Goal: Task Accomplishment & Management: Use online tool/utility

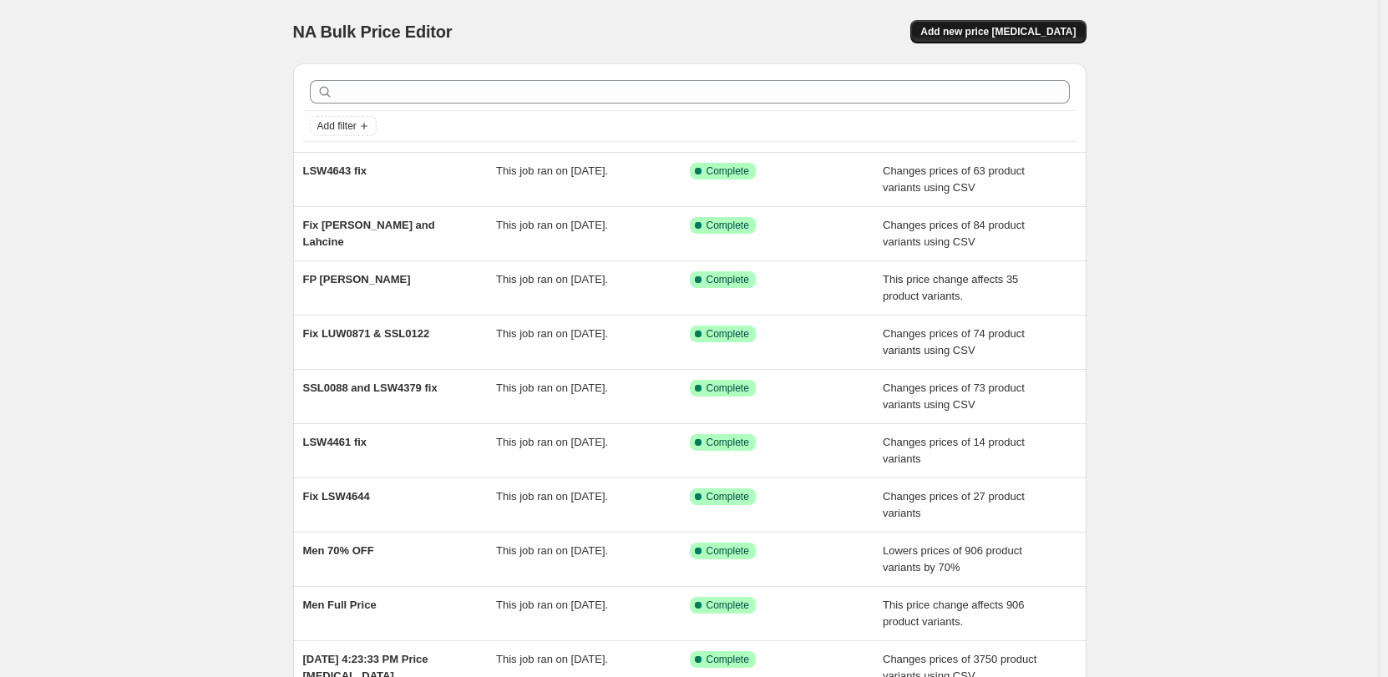
click at [984, 35] on span "Add new price [MEDICAL_DATA]" at bounding box center [997, 31] width 155 height 13
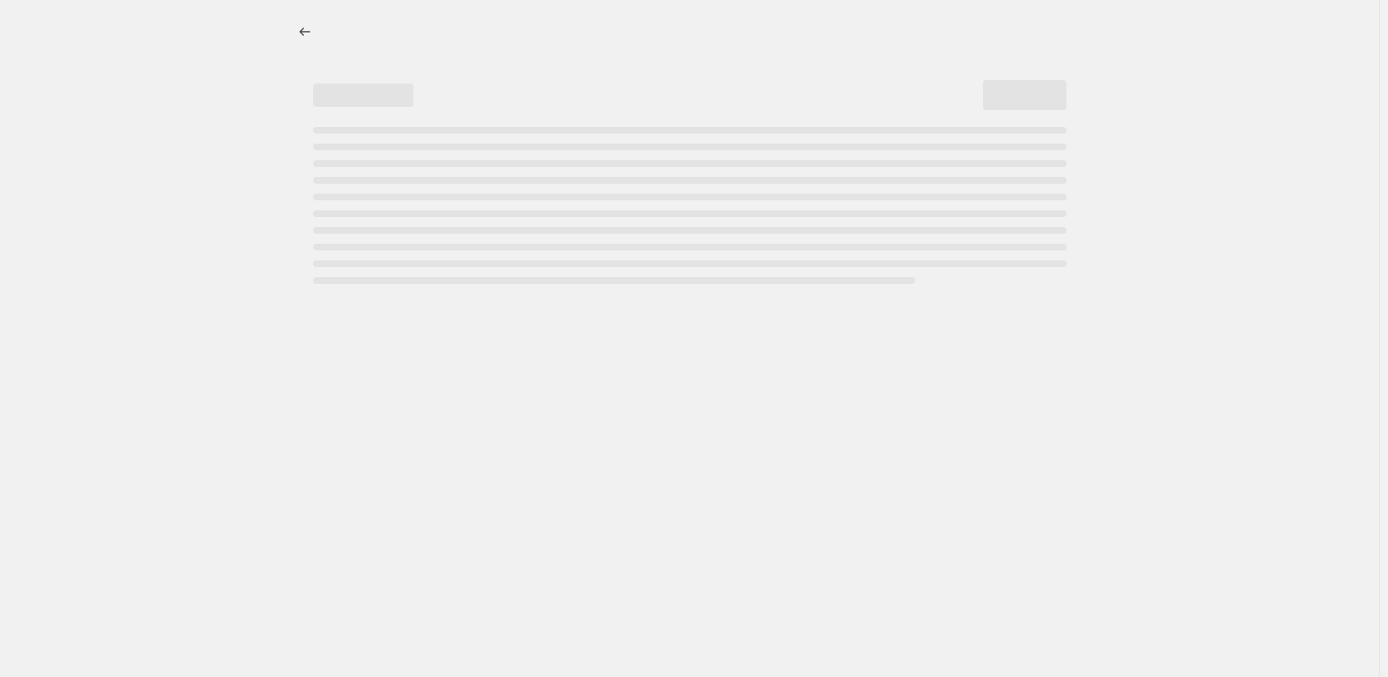
select select "percentage"
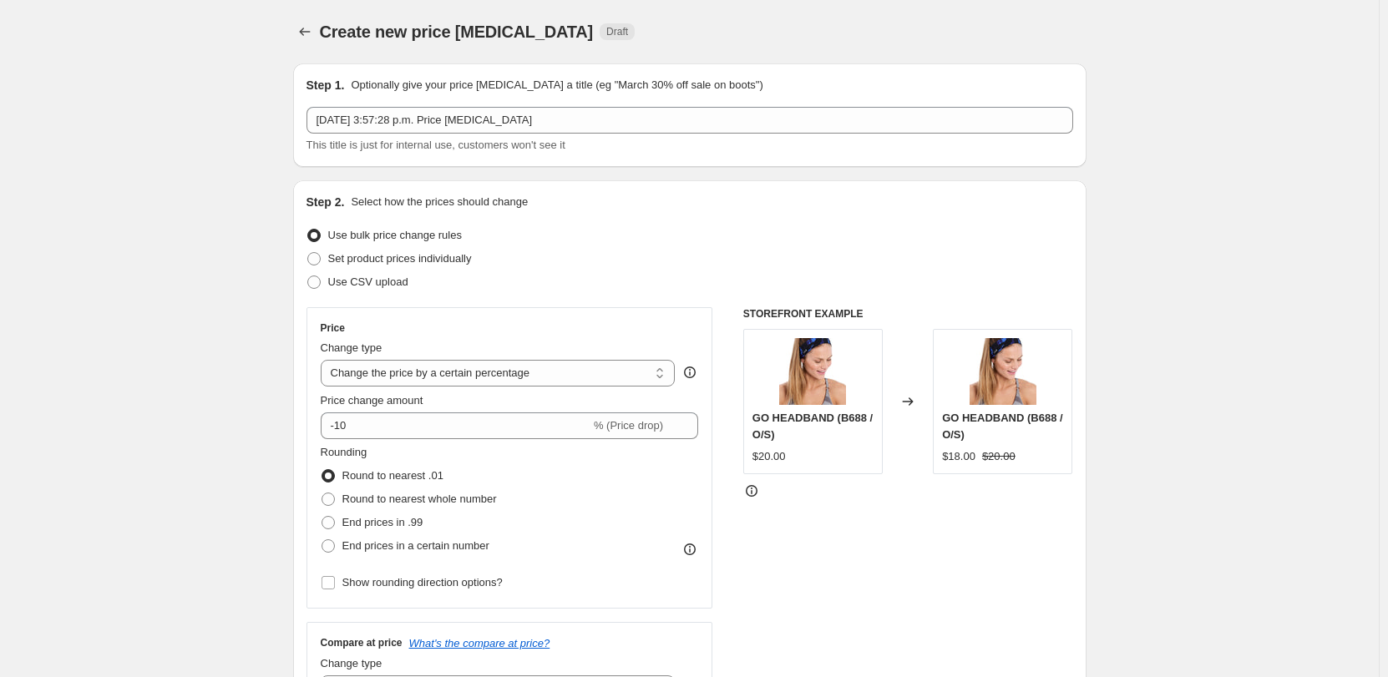
click at [508, 26] on span "Create new price [MEDICAL_DATA]" at bounding box center [457, 32] width 274 height 18
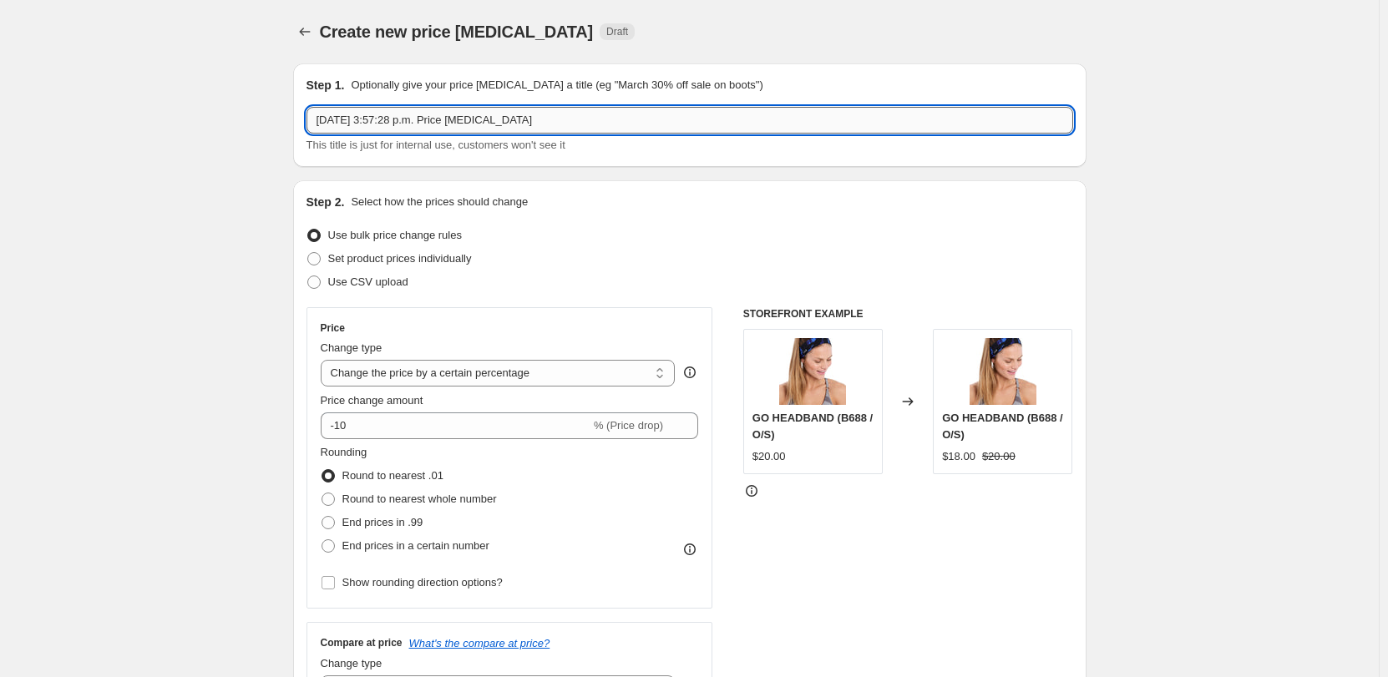
click at [521, 120] on input "[DATE] 3:57:28 p.m. Price [MEDICAL_DATA]" at bounding box center [689, 120] width 766 height 27
click at [550, 125] on input "[DATE] 3:57:28 p.m. Price [MEDICAL_DATA]" at bounding box center [689, 120] width 766 height 27
paste input "LAW0953-W101"
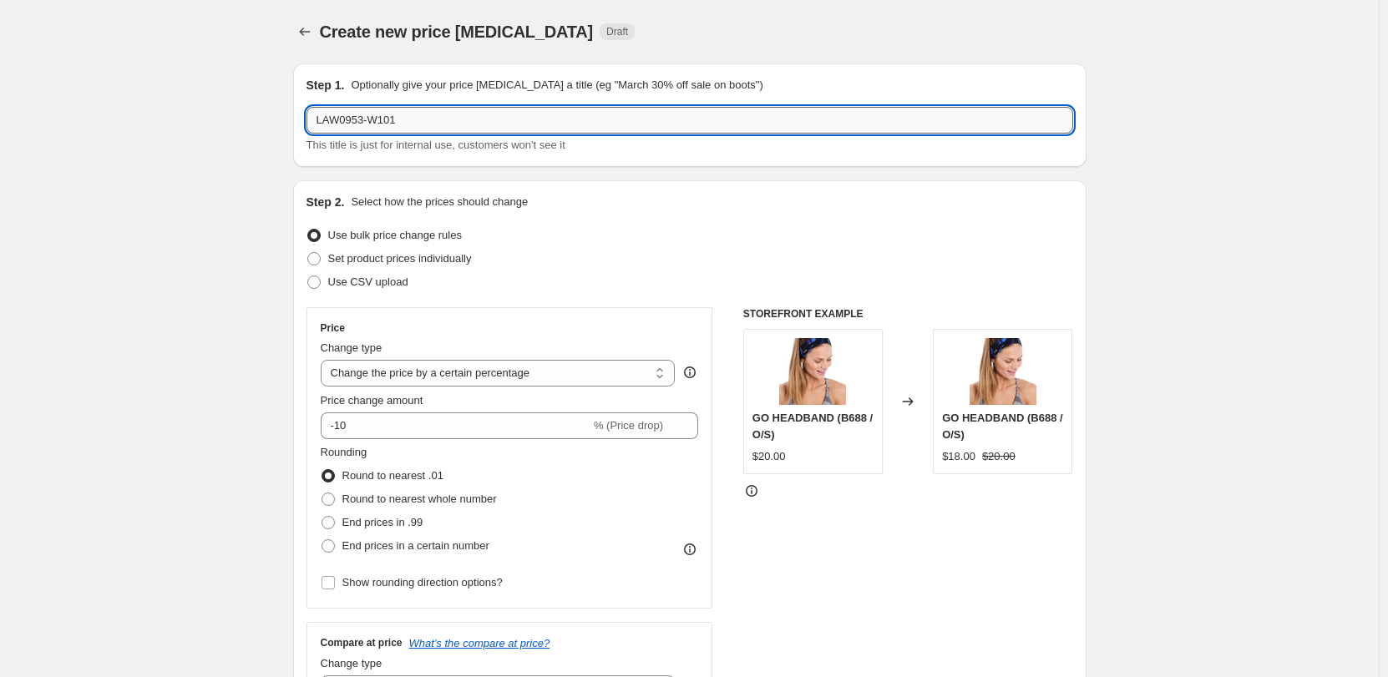
click at [390, 125] on input "LAW0953-W101" at bounding box center [689, 120] width 766 height 27
paste input "Icon Down Mittens"
paste input "White W101"
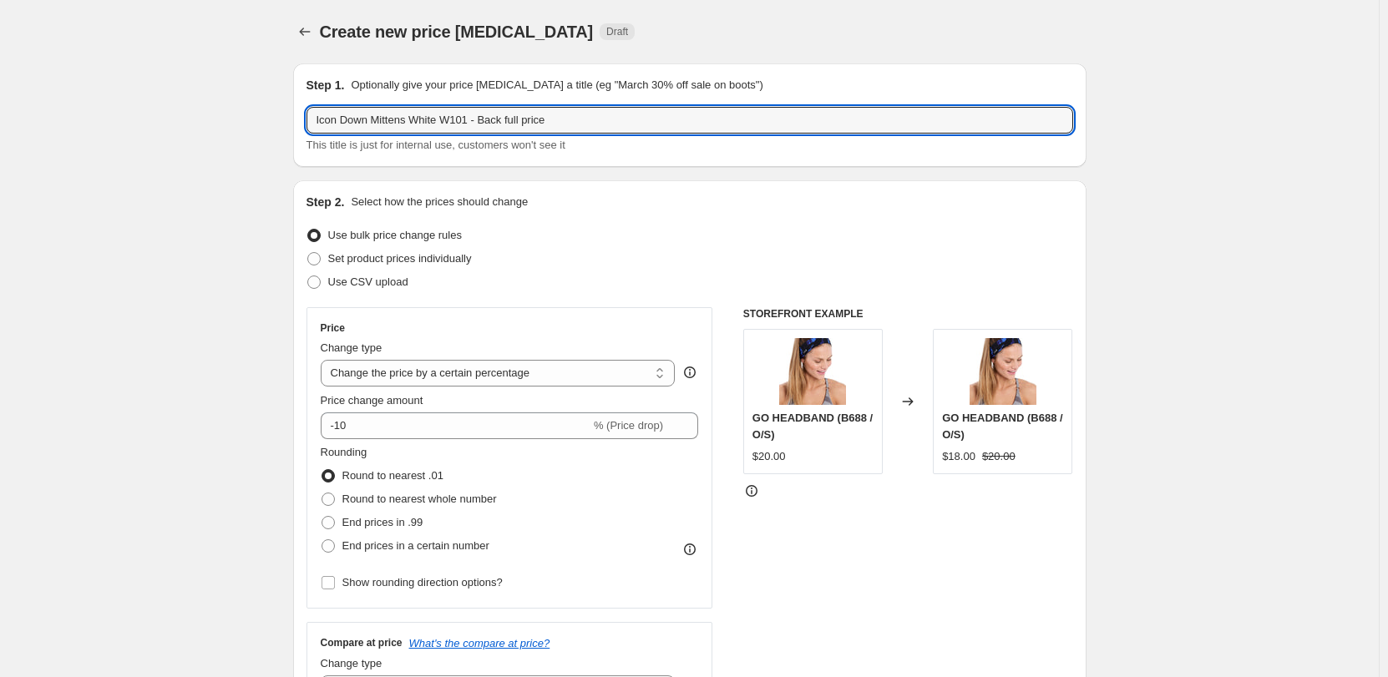
type input "Icon Down Mittens White W101 - Back full price"
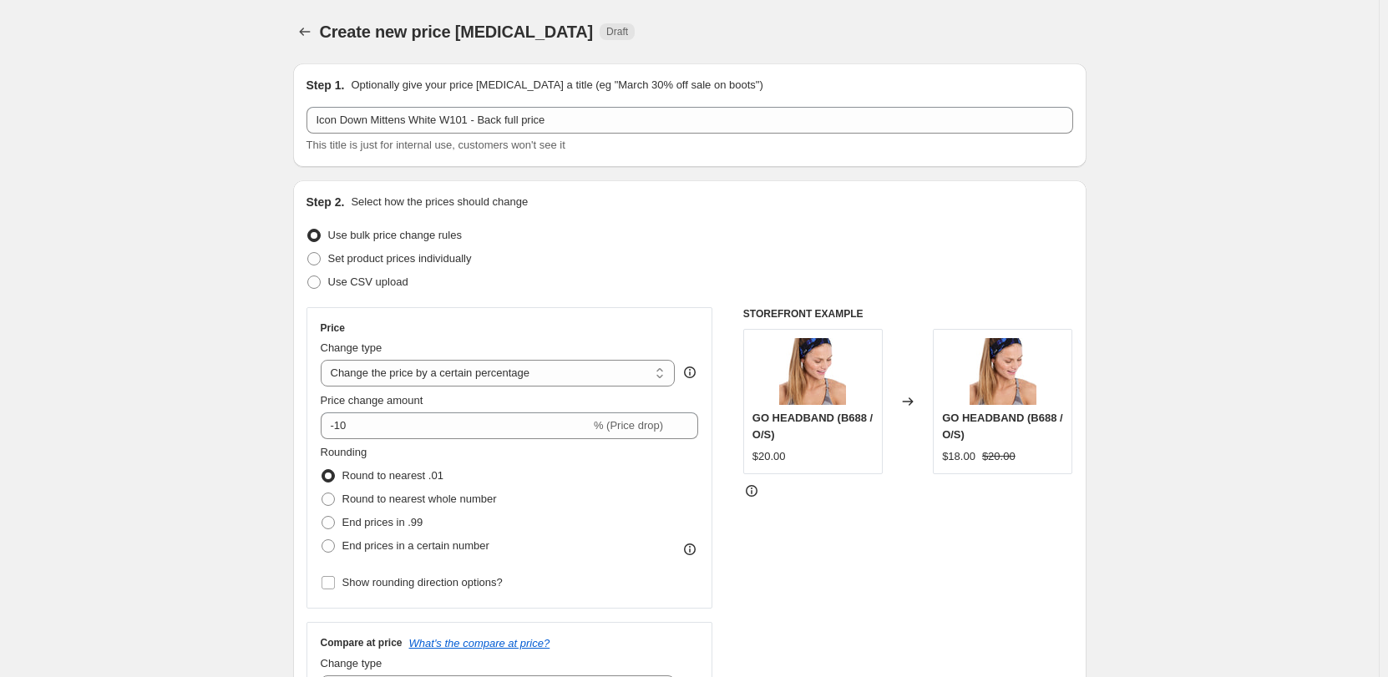
click at [428, 258] on span "Set product prices individually" at bounding box center [400, 258] width 144 height 13
click at [308, 253] on input "Set product prices individually" at bounding box center [307, 252] width 1 height 1
radio input "true"
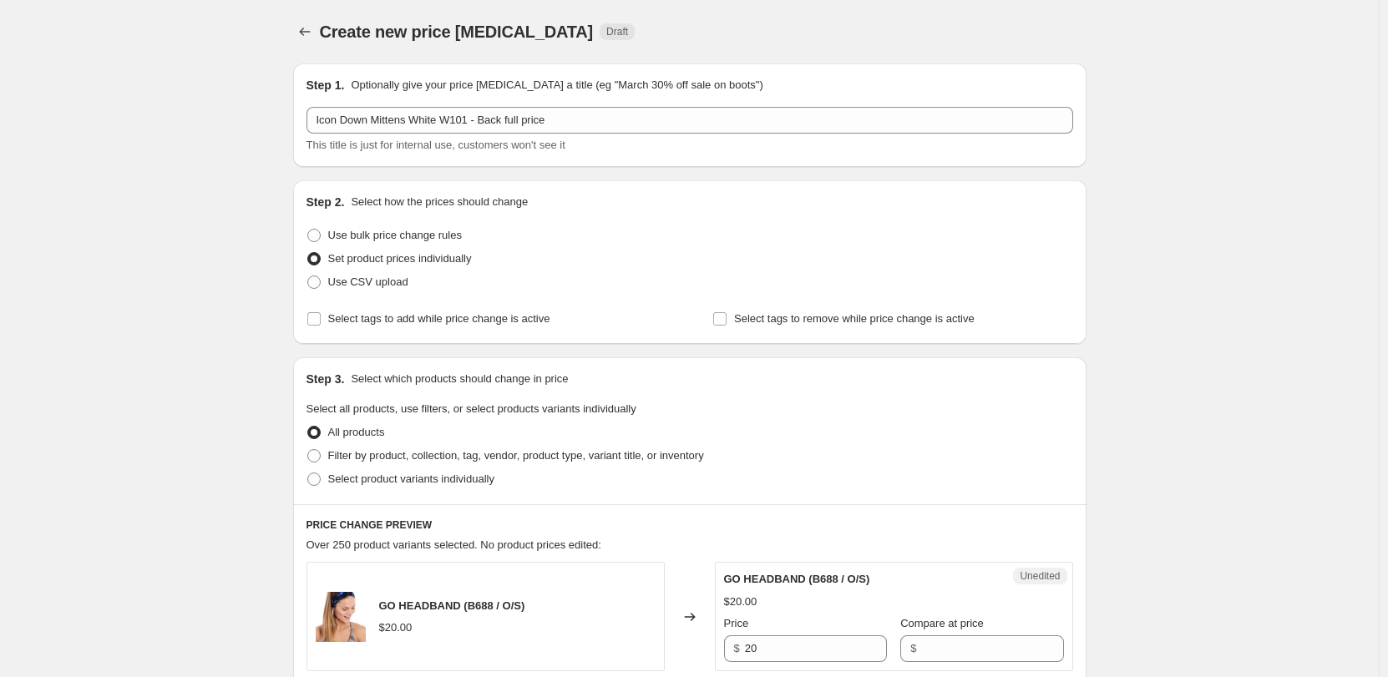
scroll to position [83, 0]
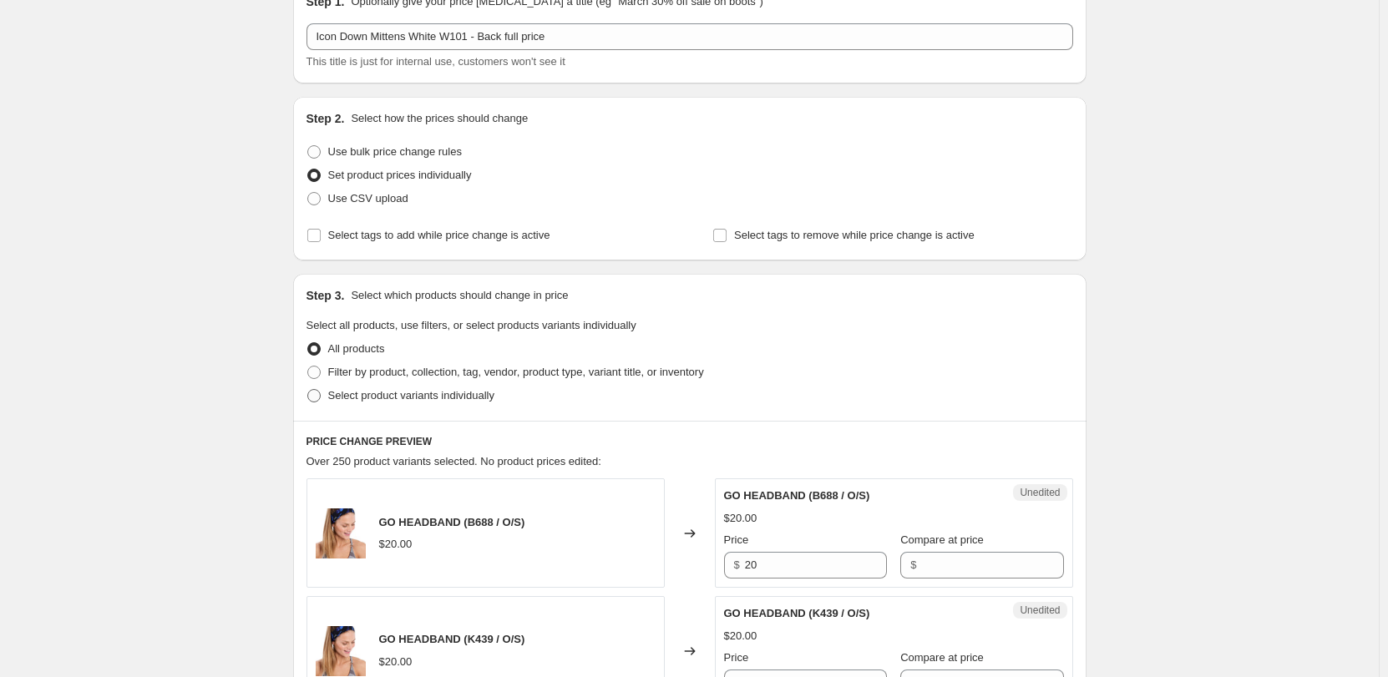
click at [370, 399] on span "Select product variants individually" at bounding box center [411, 395] width 166 height 13
click at [308, 390] on input "Select product variants individually" at bounding box center [307, 389] width 1 height 1
radio input "true"
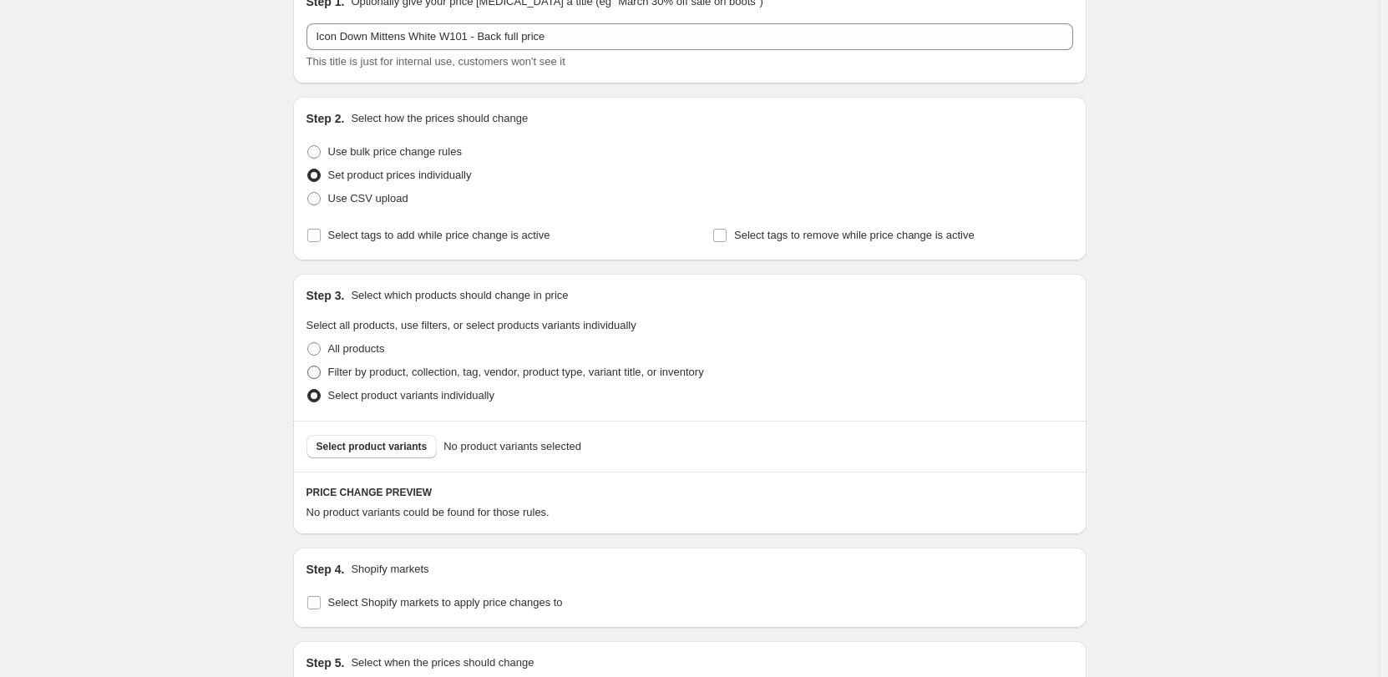
click at [380, 377] on span "Filter by product, collection, tag, vendor, product type, variant title, or inv…" at bounding box center [516, 372] width 376 height 13
click at [308, 367] on input "Filter by product, collection, tag, vendor, product type, variant title, or inv…" at bounding box center [307, 366] width 1 height 1
radio input "true"
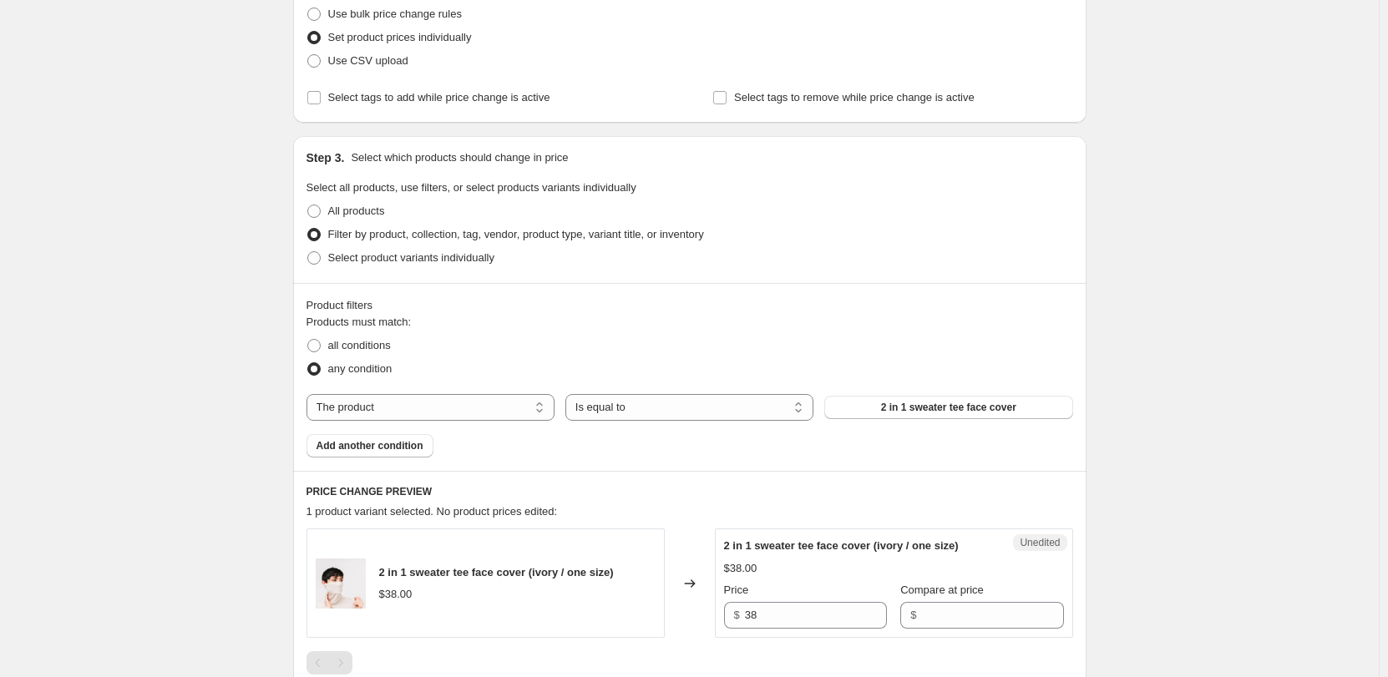
scroll to position [250, 0]
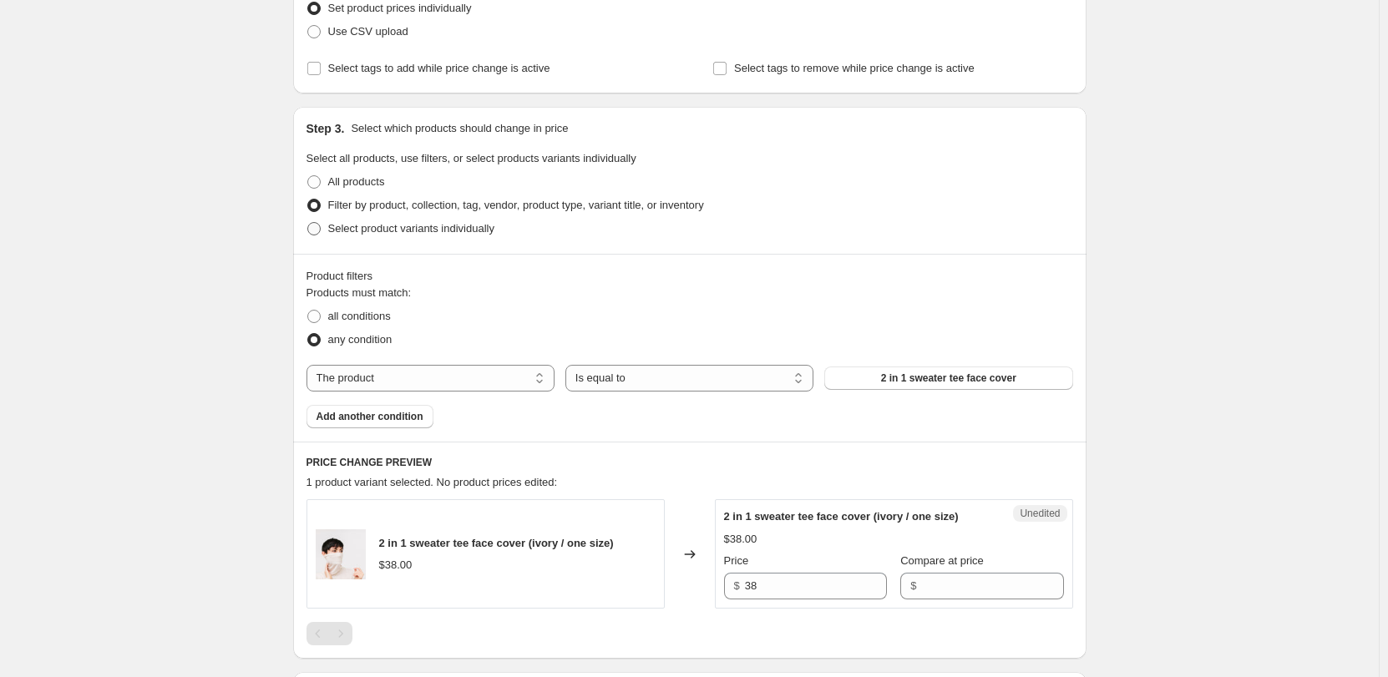
click at [390, 227] on span "Select product variants individually" at bounding box center [411, 228] width 166 height 13
click at [308, 223] on input "Select product variants individually" at bounding box center [307, 222] width 1 height 1
radio input "true"
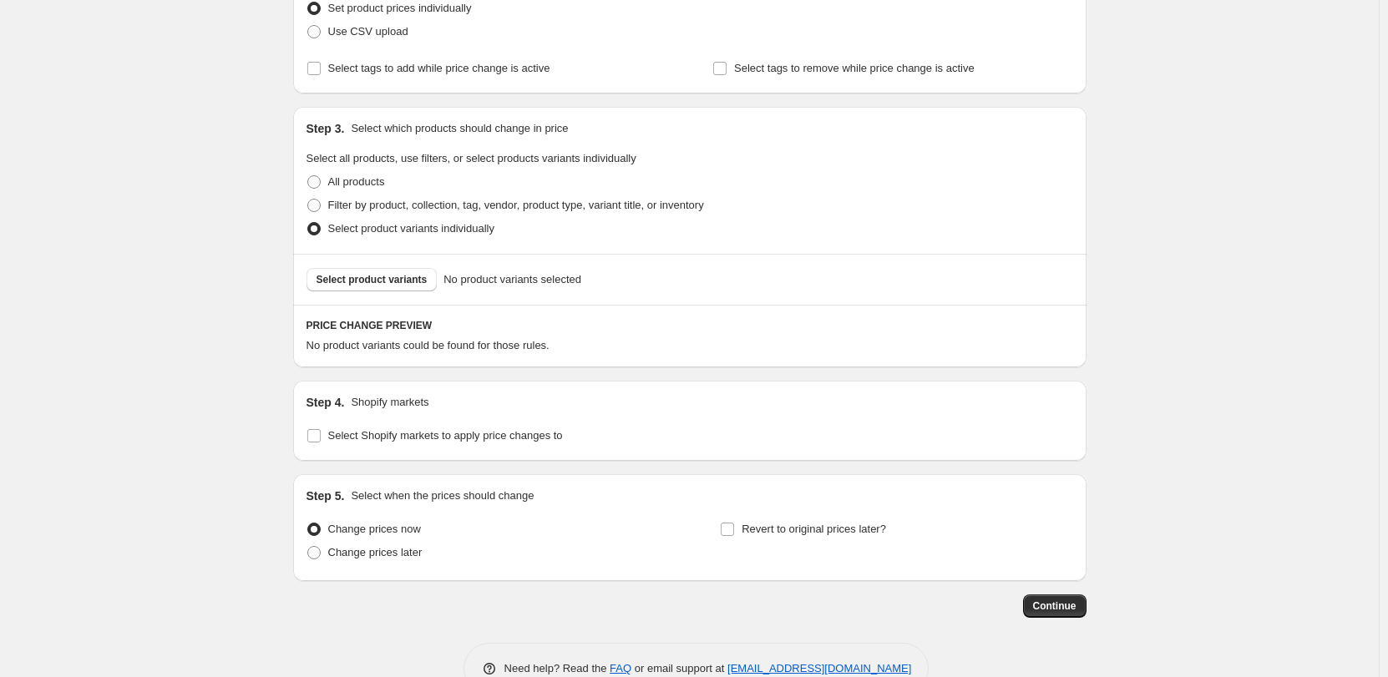
click at [445, 129] on p "Select which products should change in price" at bounding box center [459, 128] width 217 height 17
click at [414, 272] on button "Select product variants" at bounding box center [371, 279] width 131 height 23
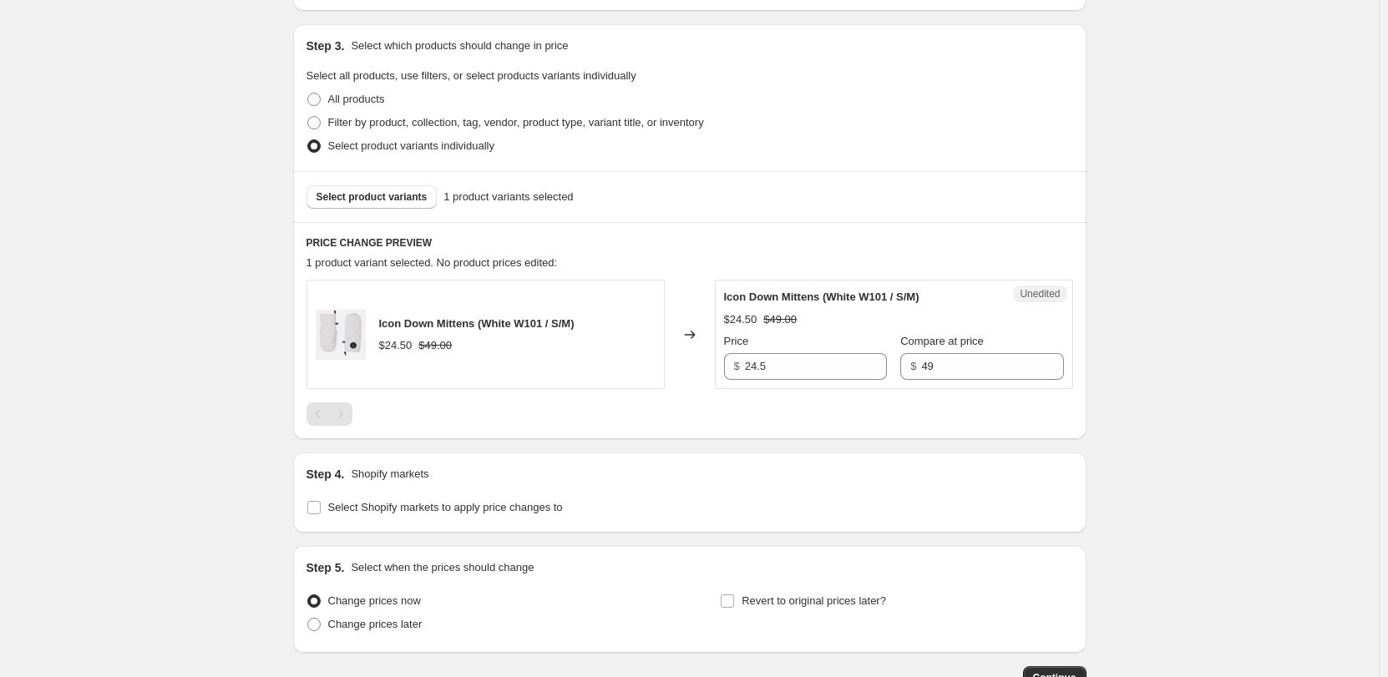
scroll to position [334, 0]
click at [334, 513] on span "Select Shopify markets to apply price changes to" at bounding box center [445, 506] width 235 height 13
click at [321, 513] on input "Select Shopify markets to apply price changes to" at bounding box center [313, 506] width 13 height 13
checkbox input "true"
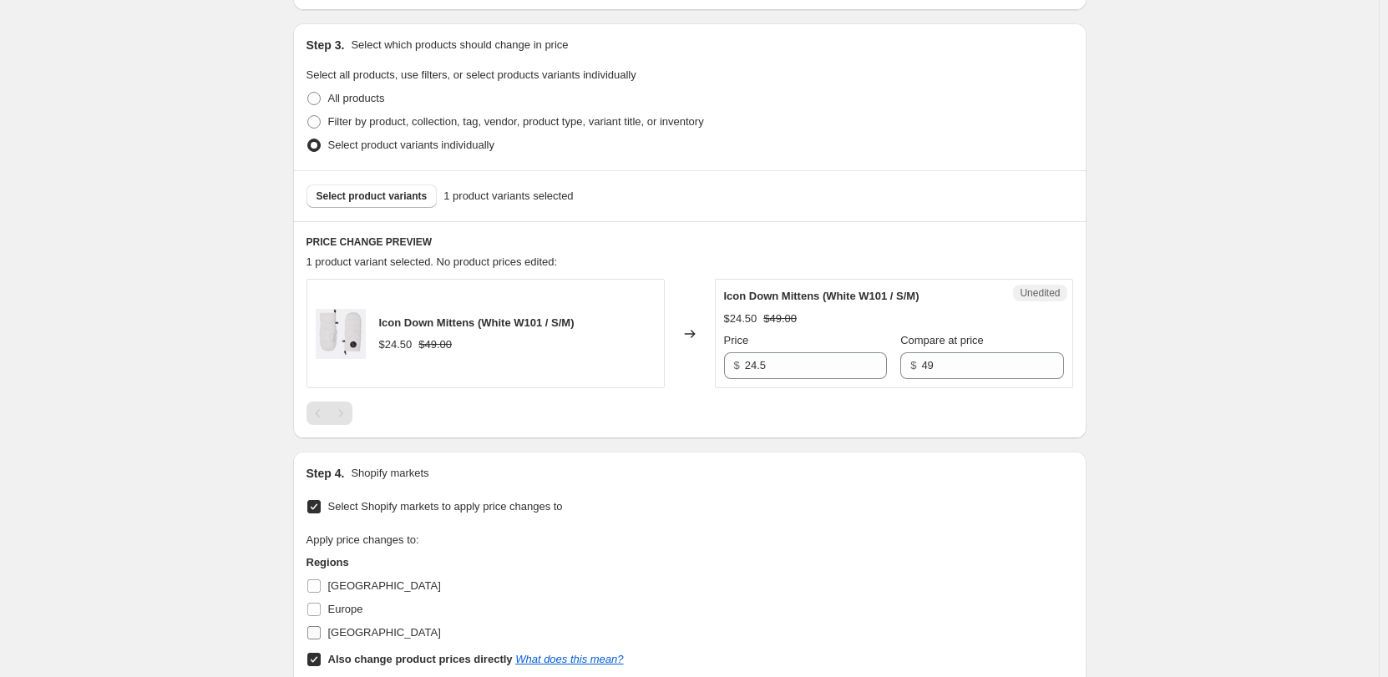
click at [319, 634] on input "[GEOGRAPHIC_DATA]" at bounding box center [313, 632] width 13 height 13
checkbox input "true"
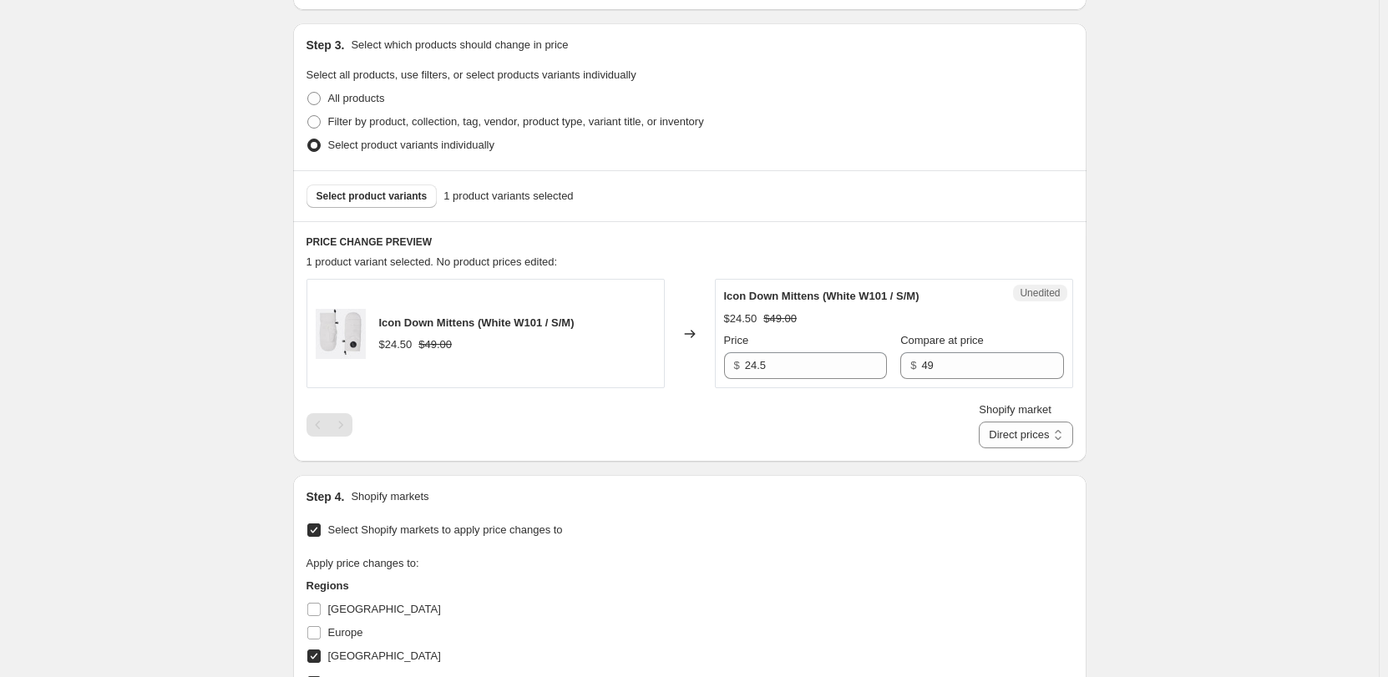
click at [321, 537] on input "Select Shopify markets to apply price changes to" at bounding box center [313, 529] width 13 height 13
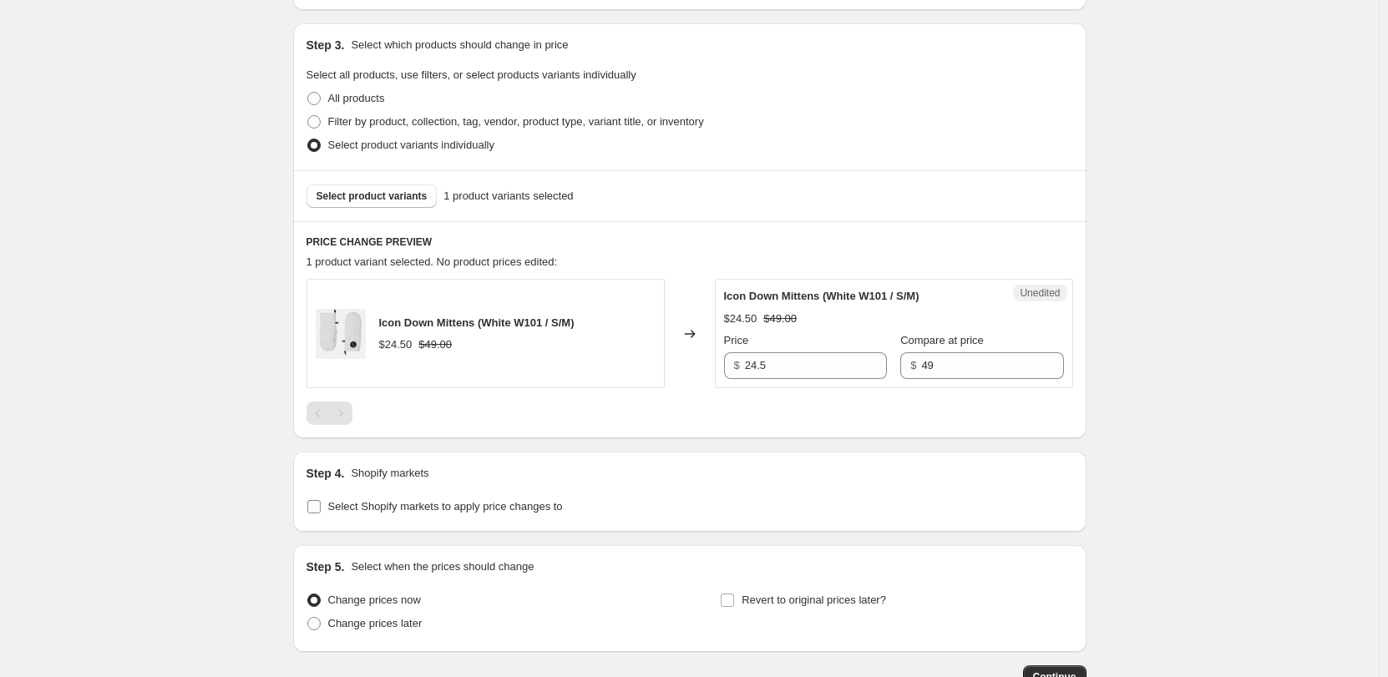
click at [326, 508] on label "Select Shopify markets to apply price changes to" at bounding box center [434, 506] width 256 height 23
click at [321, 508] on input "Select Shopify markets to apply price changes to" at bounding box center [313, 506] width 13 height 13
checkbox input "true"
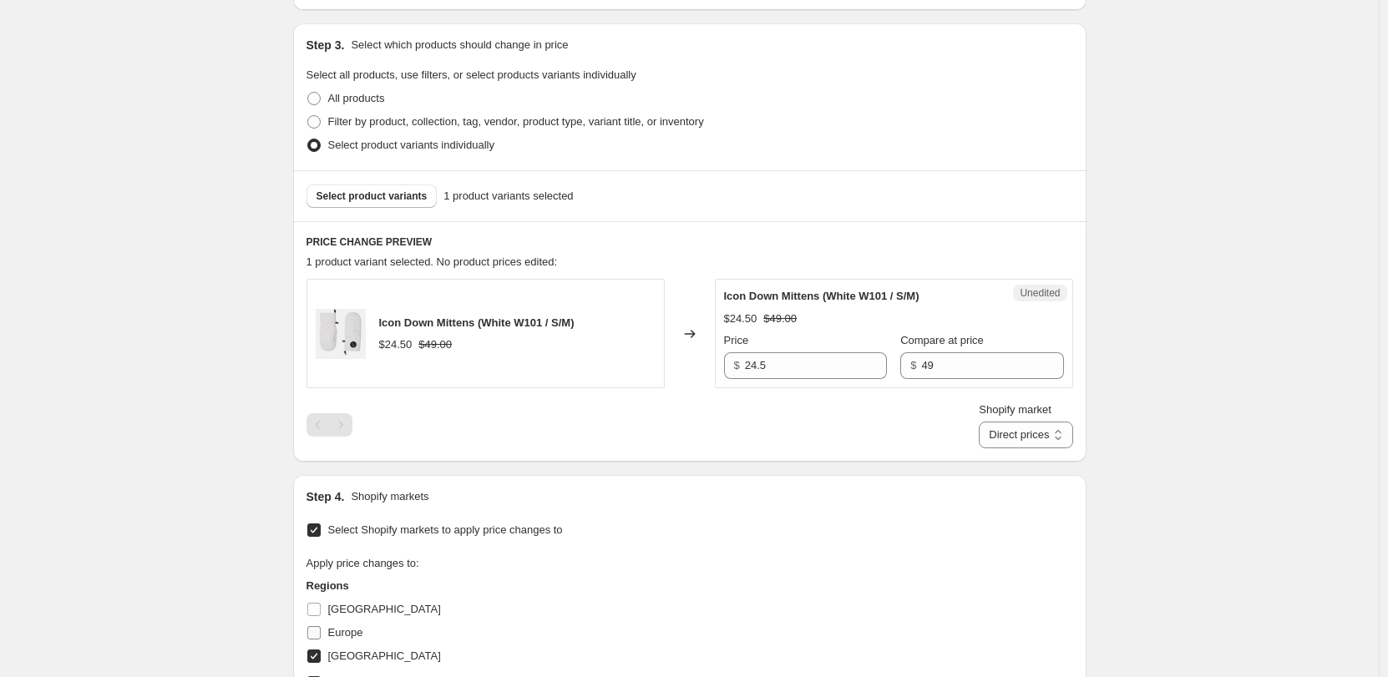
click at [321, 630] on span at bounding box center [313, 632] width 15 height 15
click at [321, 630] on input "Europe" at bounding box center [313, 632] width 13 height 13
checkbox input "true"
click at [320, 608] on input "[GEOGRAPHIC_DATA]" at bounding box center [313, 609] width 13 height 13
checkbox input "true"
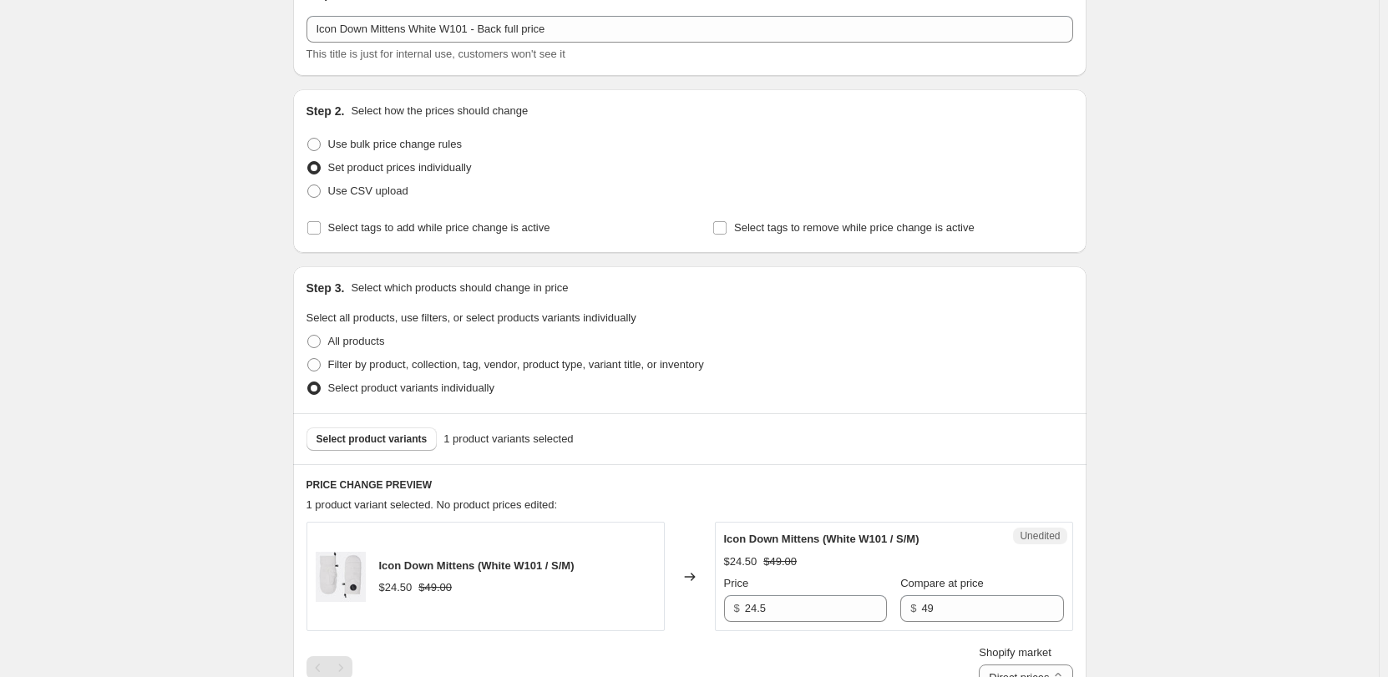
scroll to position [167, 0]
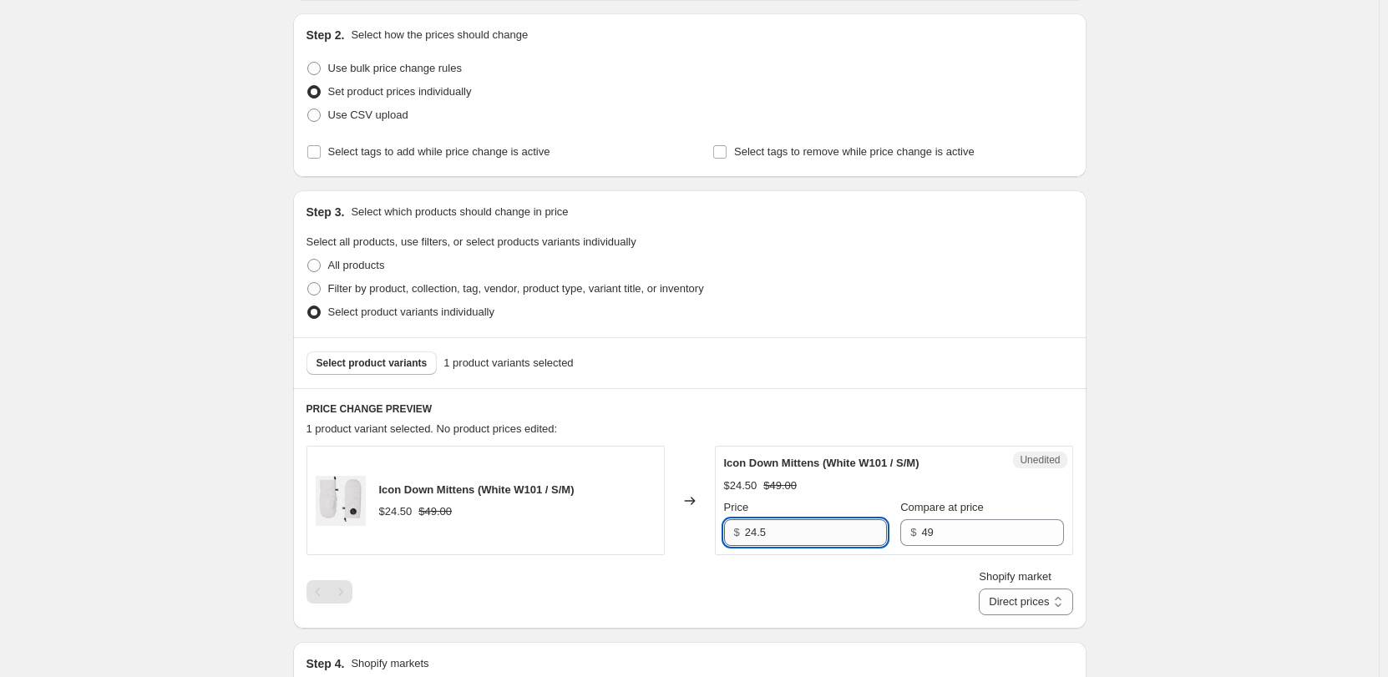
click at [817, 533] on input "24.5" at bounding box center [816, 532] width 142 height 27
type input "49"
click at [1220, 511] on div "Create new price [MEDICAL_DATA]. This page is ready Create new price [MEDICAL_D…" at bounding box center [689, 498] width 1378 height 1331
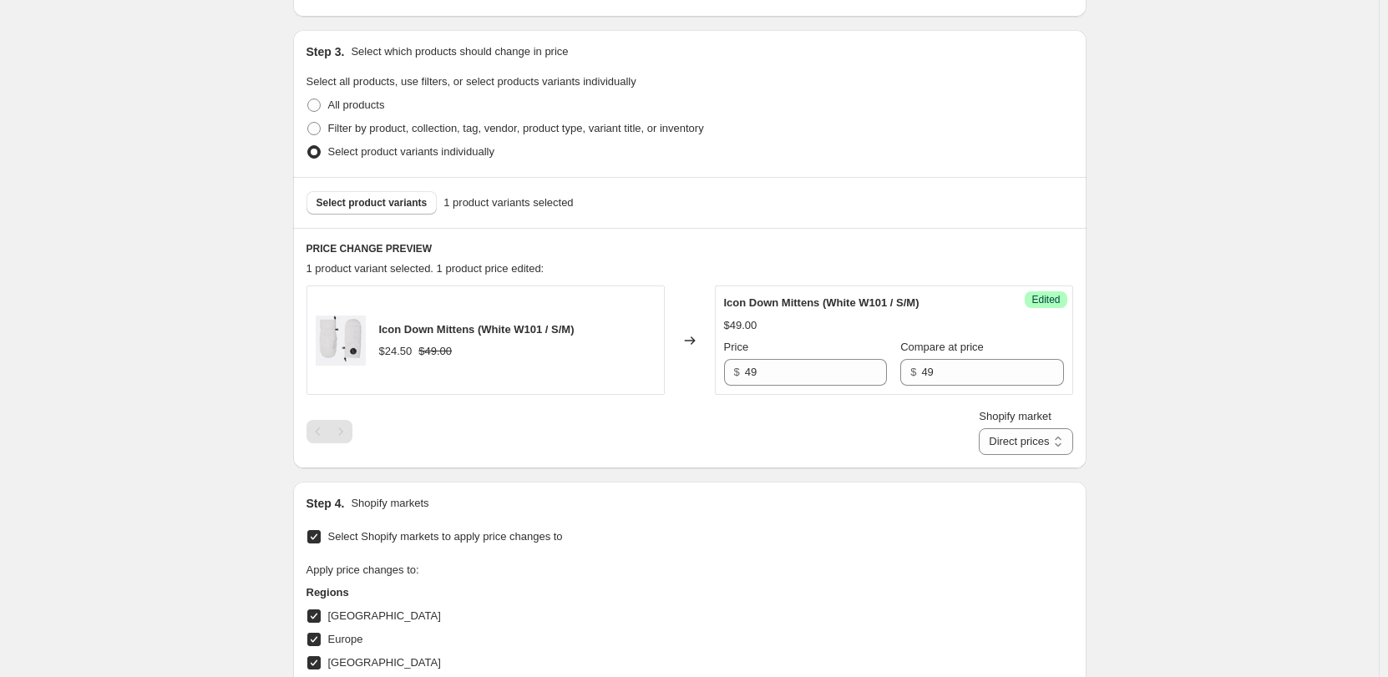
scroll to position [236, 0]
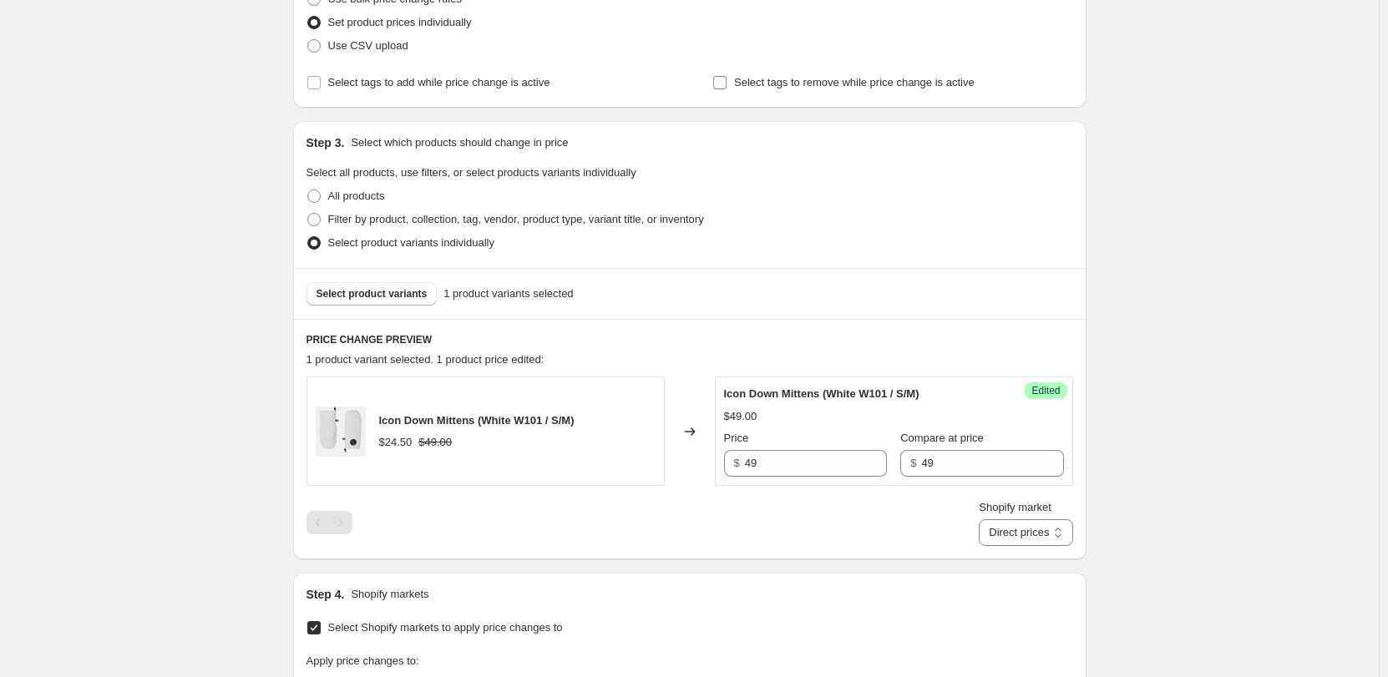
click at [722, 88] on input "Select tags to remove while price change is active" at bounding box center [719, 82] width 13 height 13
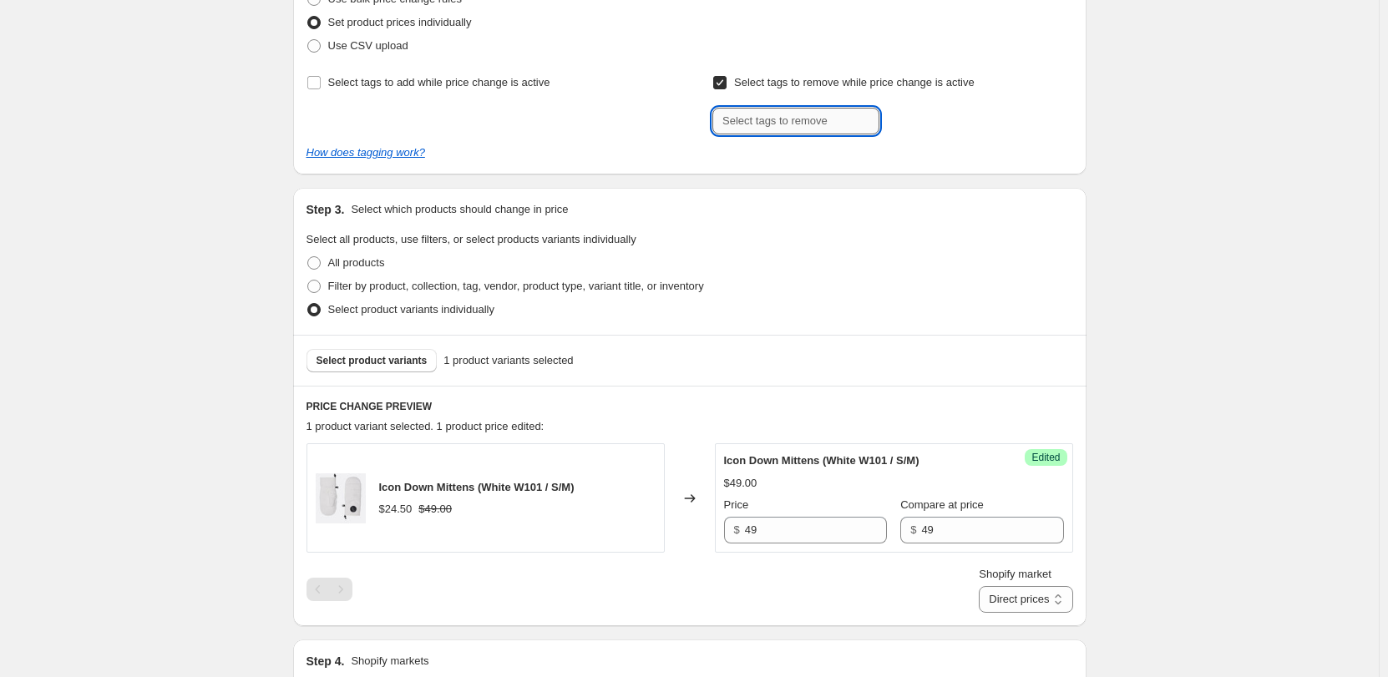
click at [747, 110] on input "text" at bounding box center [795, 121] width 167 height 27
click at [726, 78] on input "Select tags to remove while price change is active" at bounding box center [719, 82] width 13 height 13
checkbox input "false"
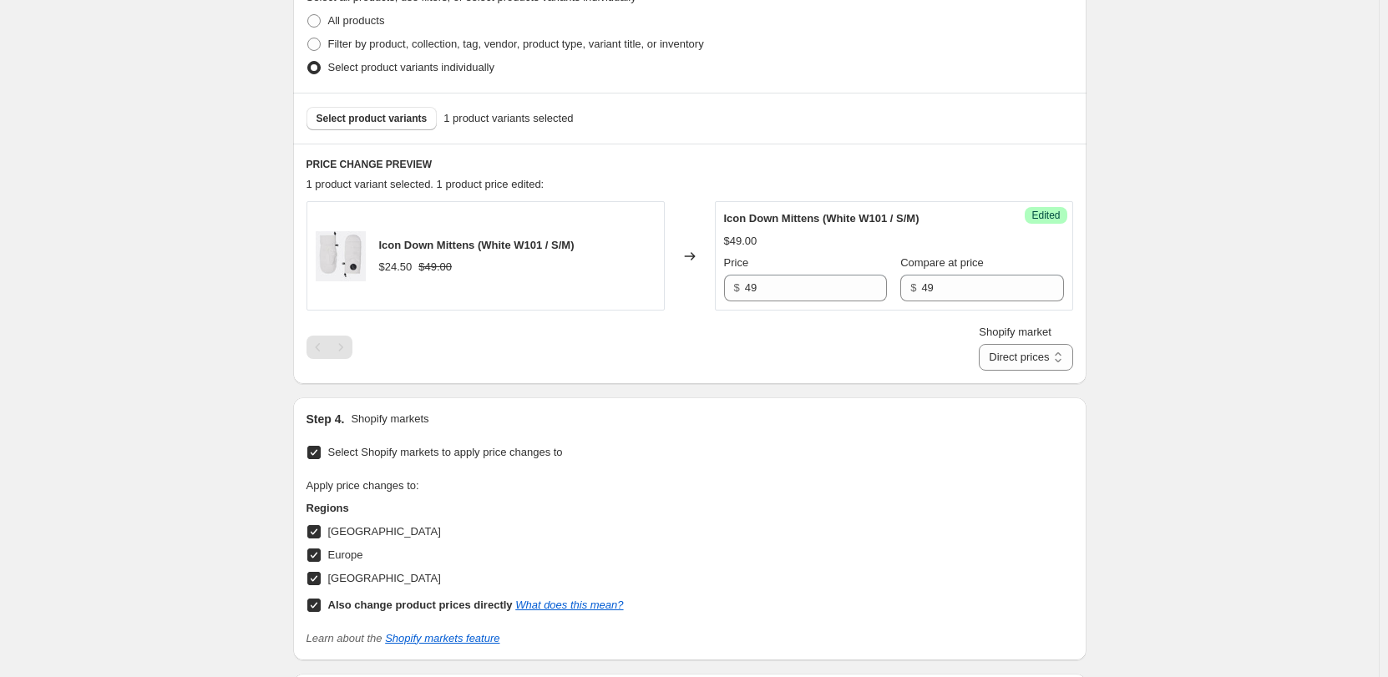
scroll to position [403, 0]
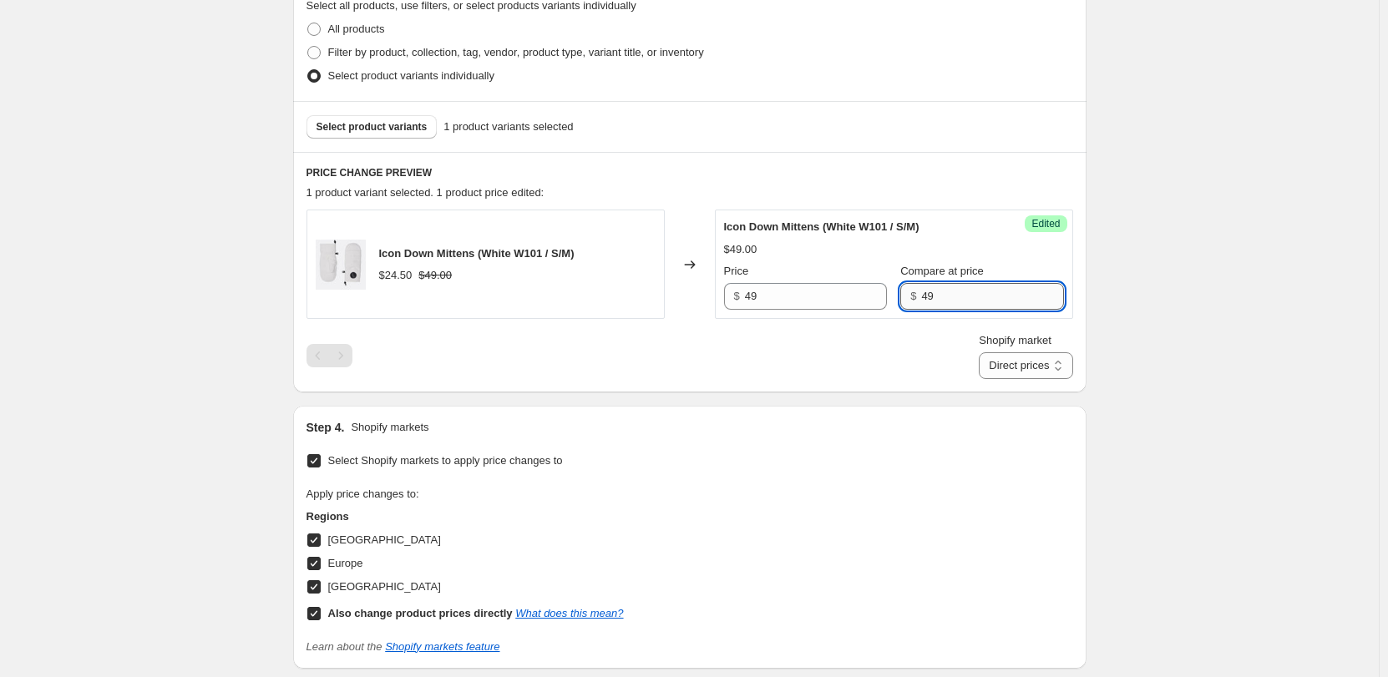
click at [943, 295] on input "49" at bounding box center [992, 296] width 142 height 27
click at [829, 342] on div "Shopify market Direct prices [GEOGRAPHIC_DATA] [GEOGRAPHIC_DATA] [GEOGRAPHIC_DA…" at bounding box center [689, 355] width 766 height 47
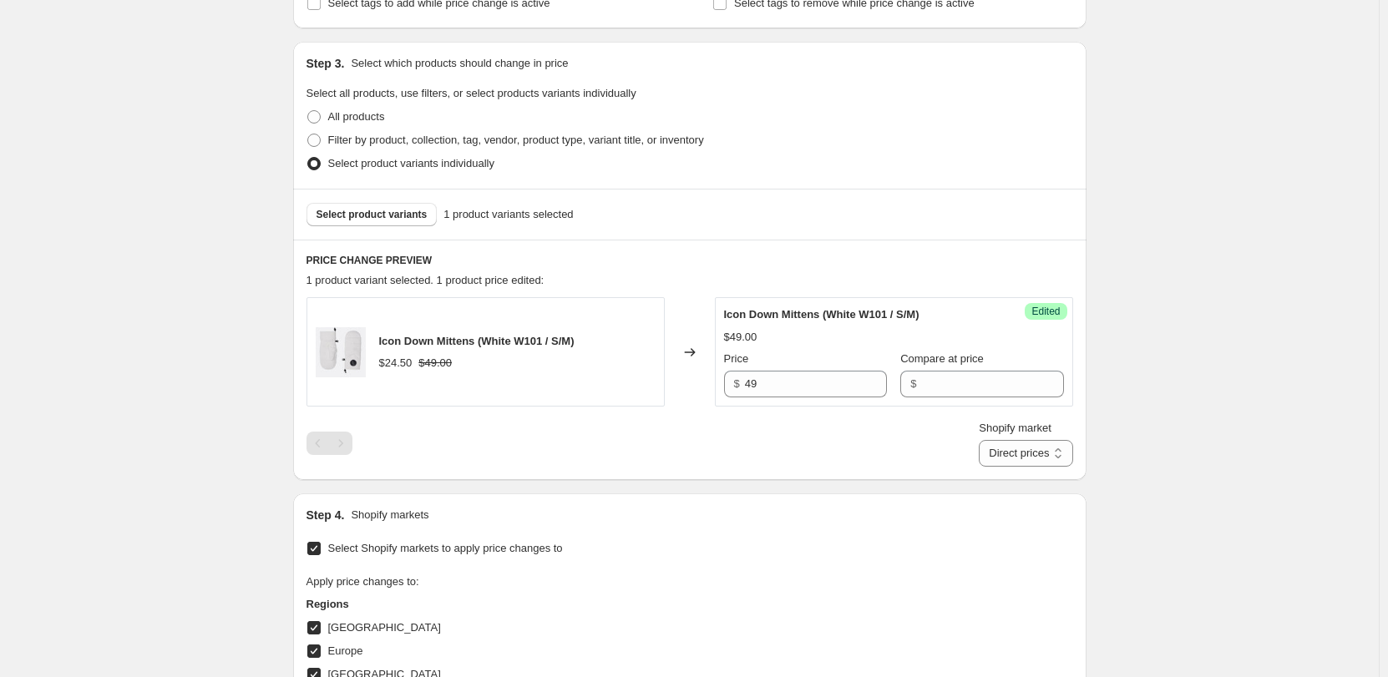
scroll to position [320, 0]
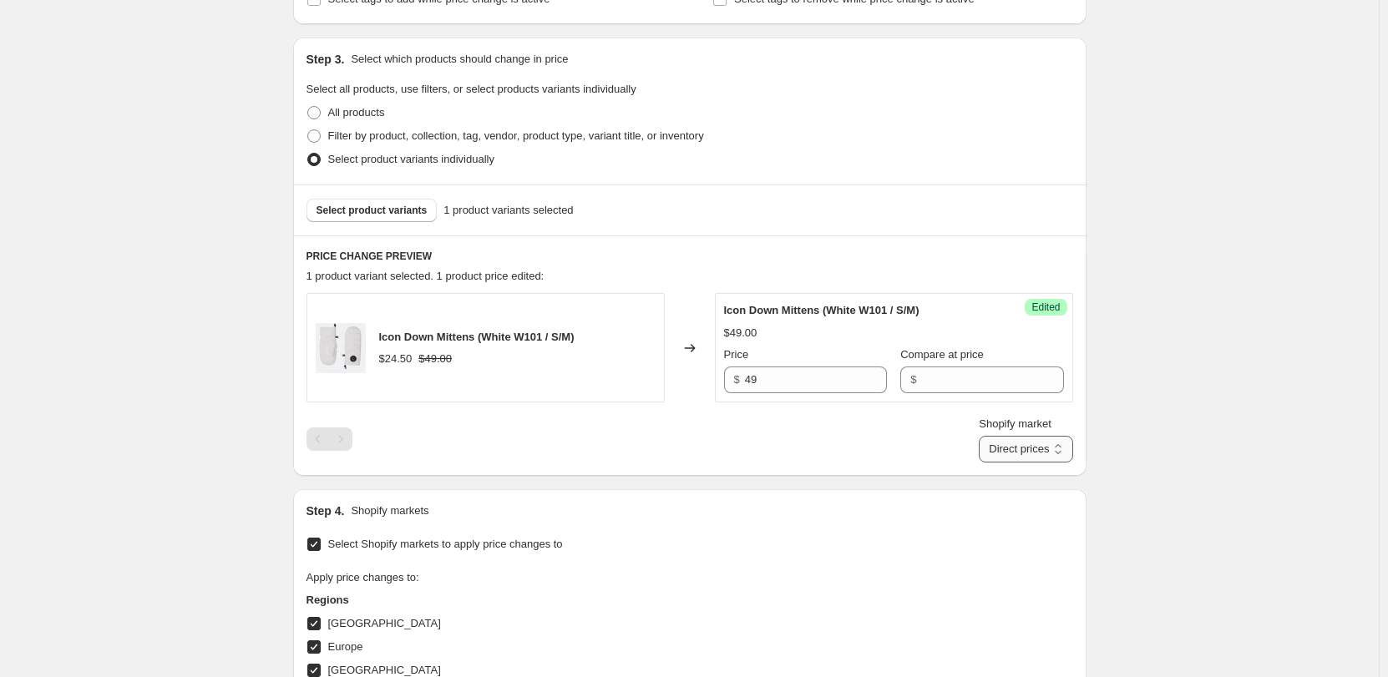
click at [1012, 446] on select "Direct prices [GEOGRAPHIC_DATA] [GEOGRAPHIC_DATA] [GEOGRAPHIC_DATA]" at bounding box center [1025, 449] width 94 height 27
select select "15304360033"
click at [1004, 463] on select "Direct prices [GEOGRAPHIC_DATA] [GEOGRAPHIC_DATA] [GEOGRAPHIC_DATA]" at bounding box center [1025, 449] width 94 height 27
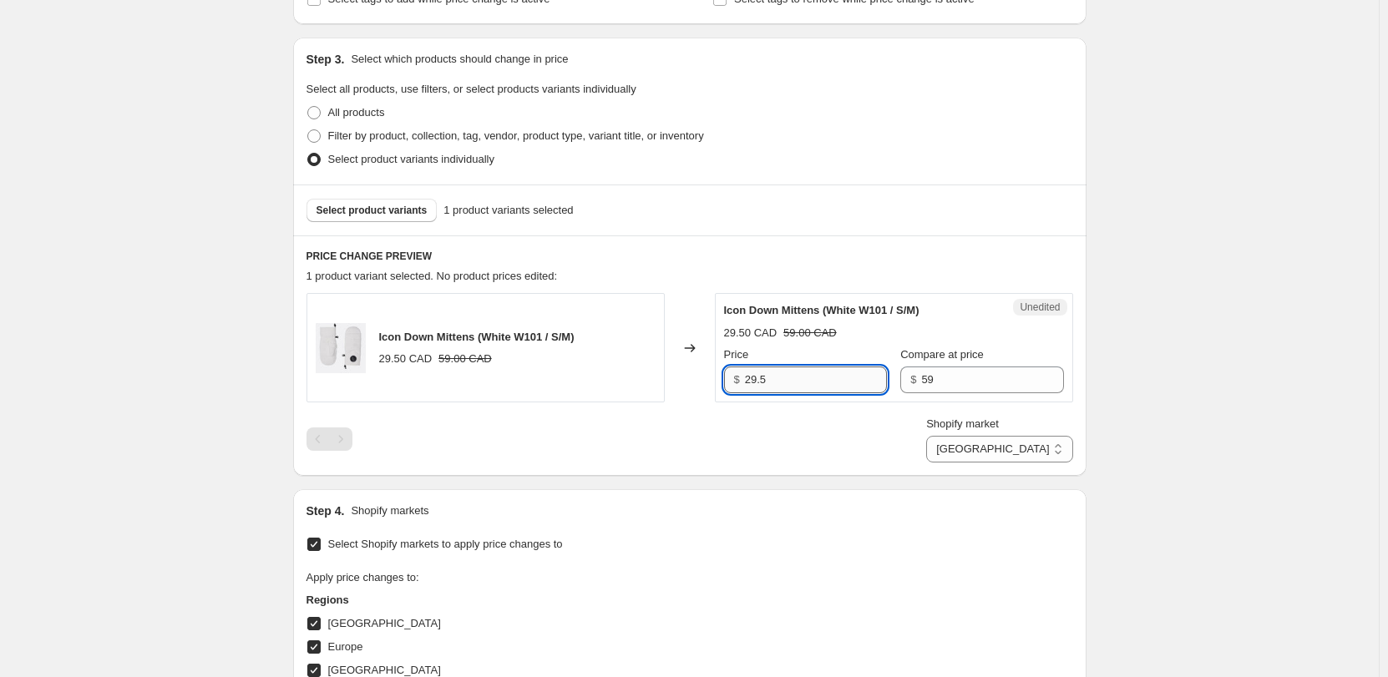
click at [801, 383] on input "29.5" at bounding box center [816, 380] width 142 height 27
type input "59"
click at [950, 370] on input "59" at bounding box center [992, 380] width 142 height 27
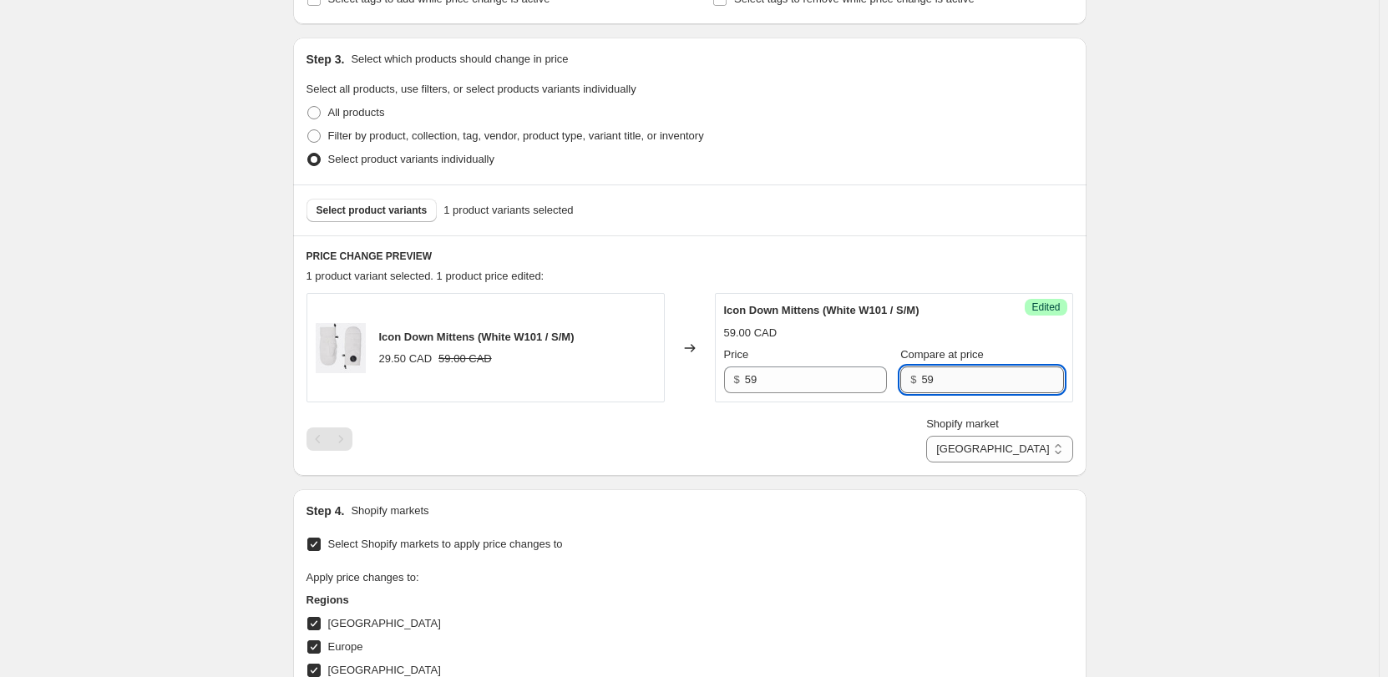
click at [950, 370] on input "59" at bounding box center [992, 380] width 142 height 27
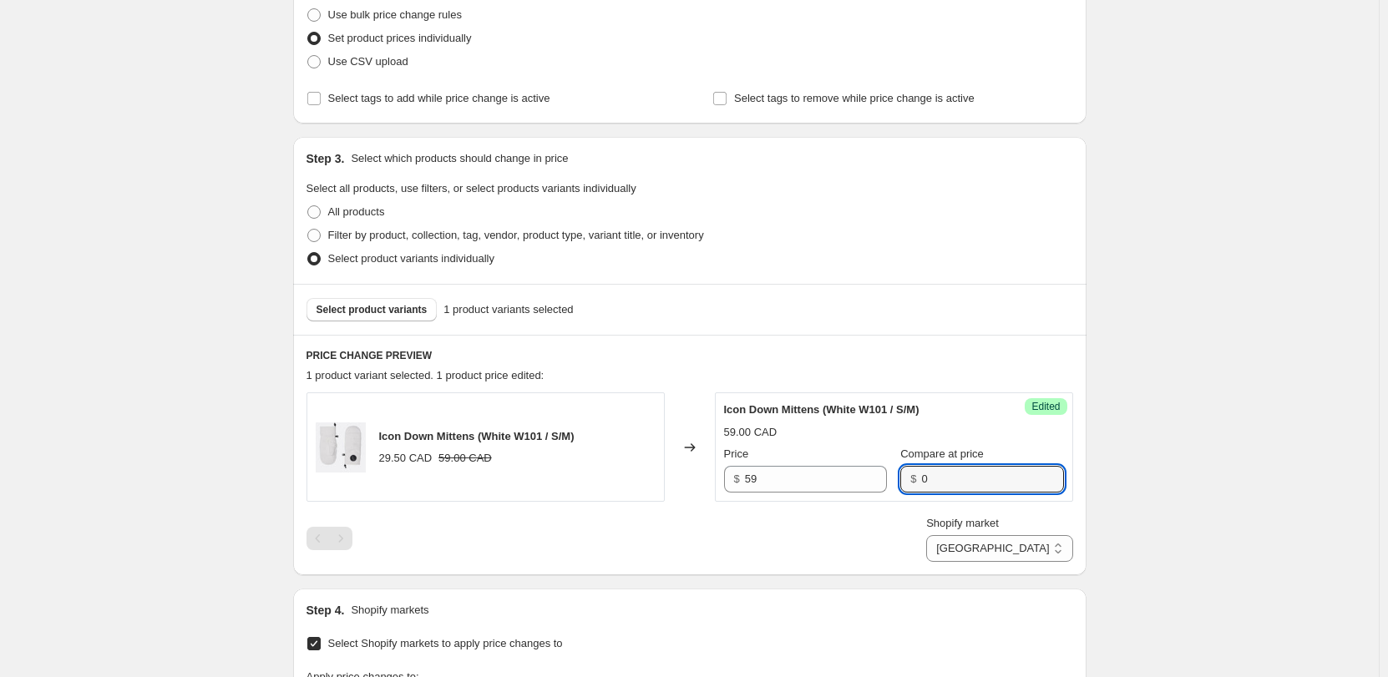
scroll to position [250, 0]
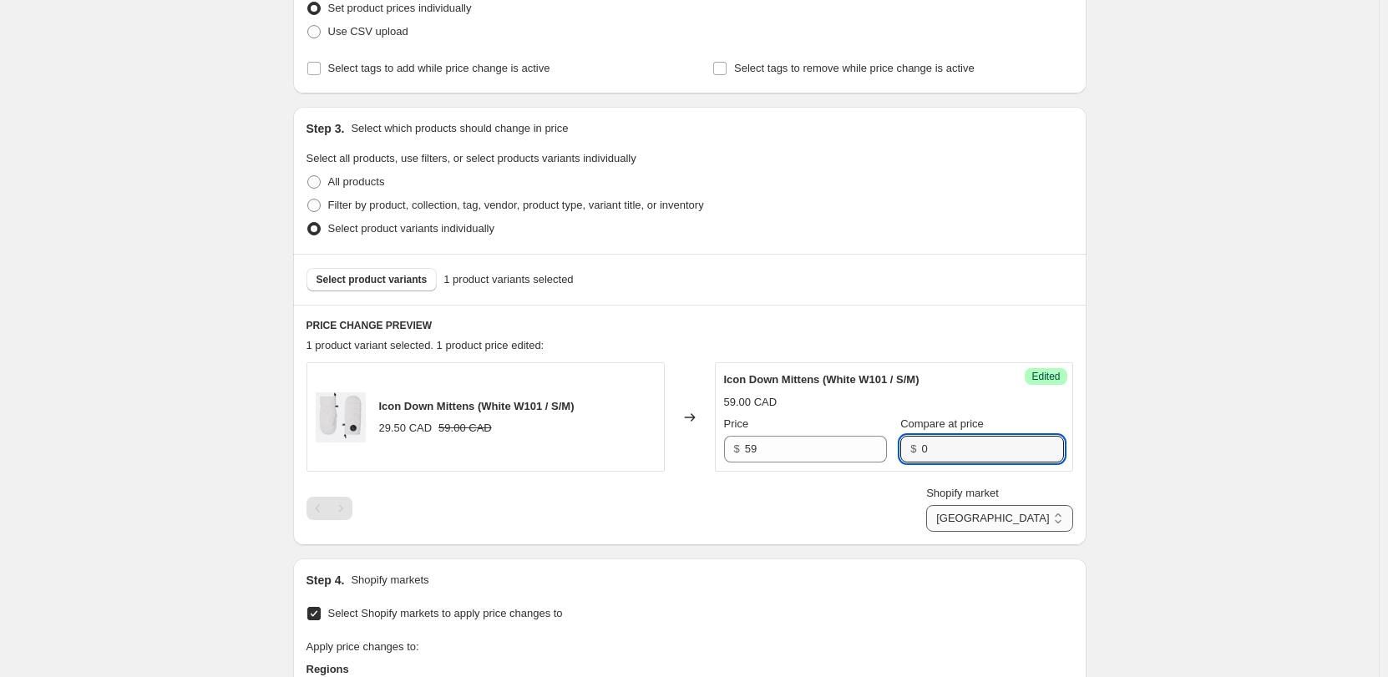
click at [1026, 512] on div "Icon Down Mittens (White W101 / S/M) 29.50 CAD 59.00 CAD Changed to Success Edi…" at bounding box center [689, 446] width 766 height 169
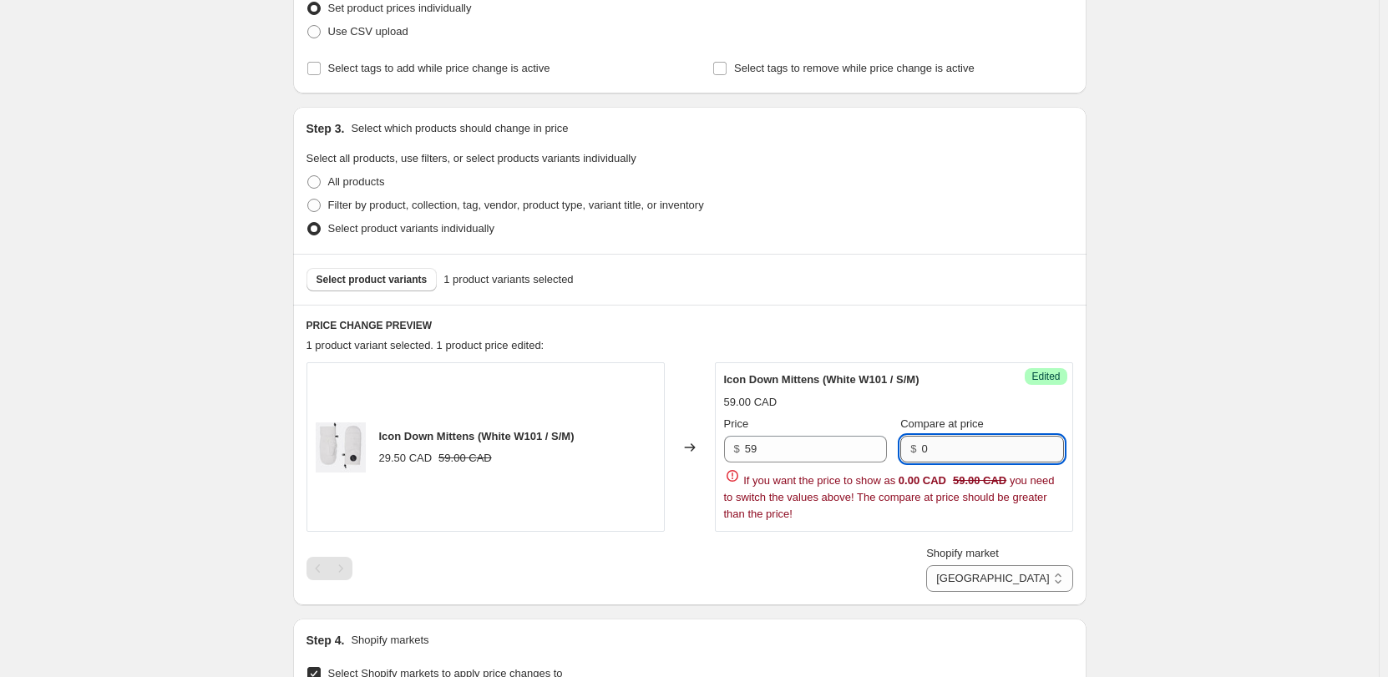
click at [974, 453] on input "0" at bounding box center [992, 449] width 142 height 27
type input "0"
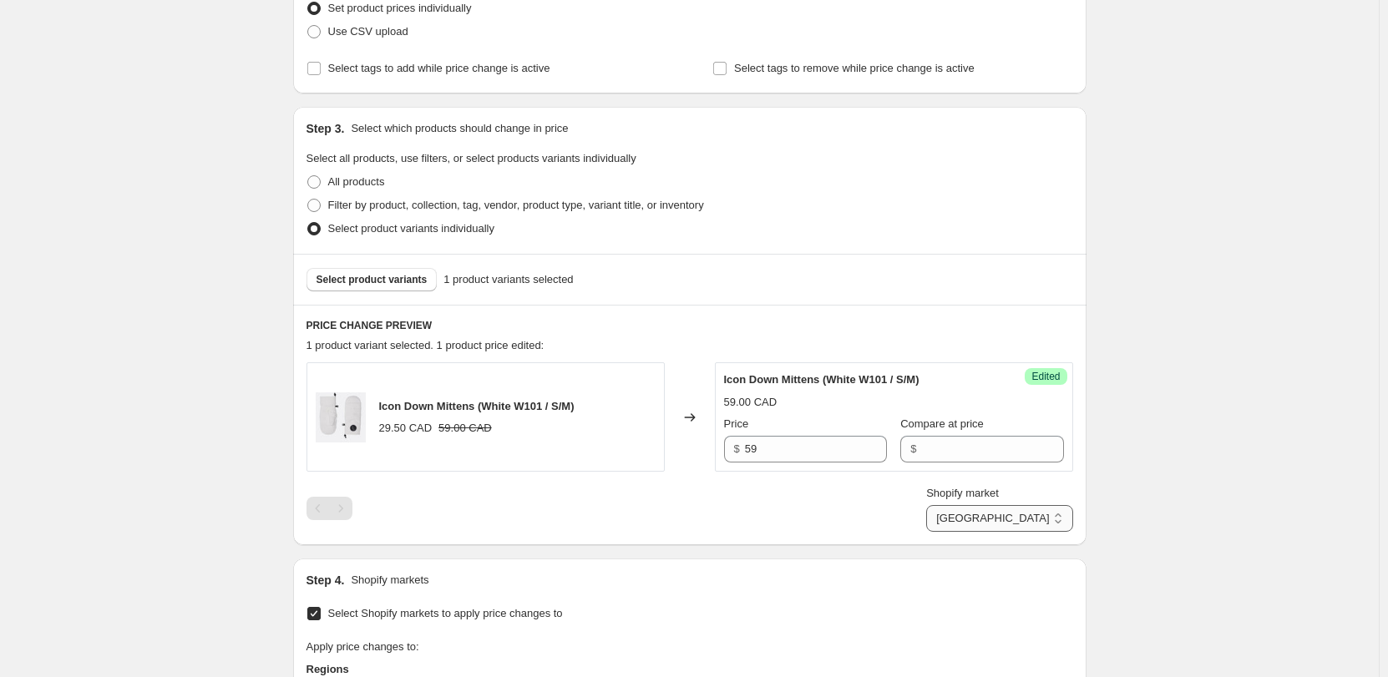
click at [1022, 523] on select "Direct prices [GEOGRAPHIC_DATA] [GEOGRAPHIC_DATA] [GEOGRAPHIC_DATA]" at bounding box center [999, 518] width 146 height 27
select select "15304392801"
click at [1004, 532] on select "Direct prices [GEOGRAPHIC_DATA] [GEOGRAPHIC_DATA] [GEOGRAPHIC_DATA]" at bounding box center [999, 518] width 146 height 27
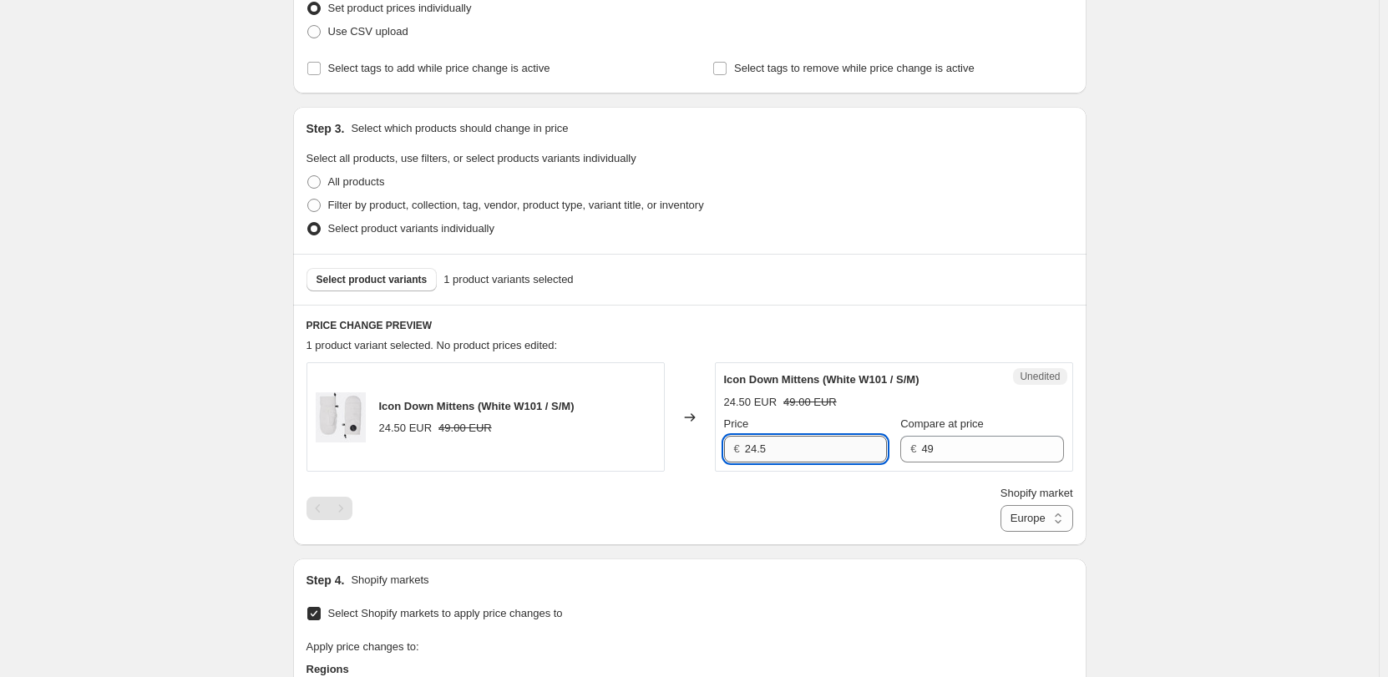
click at [805, 456] on input "24.5" at bounding box center [816, 449] width 142 height 27
click at [831, 453] on input "24.5" at bounding box center [816, 449] width 142 height 27
type input "49"
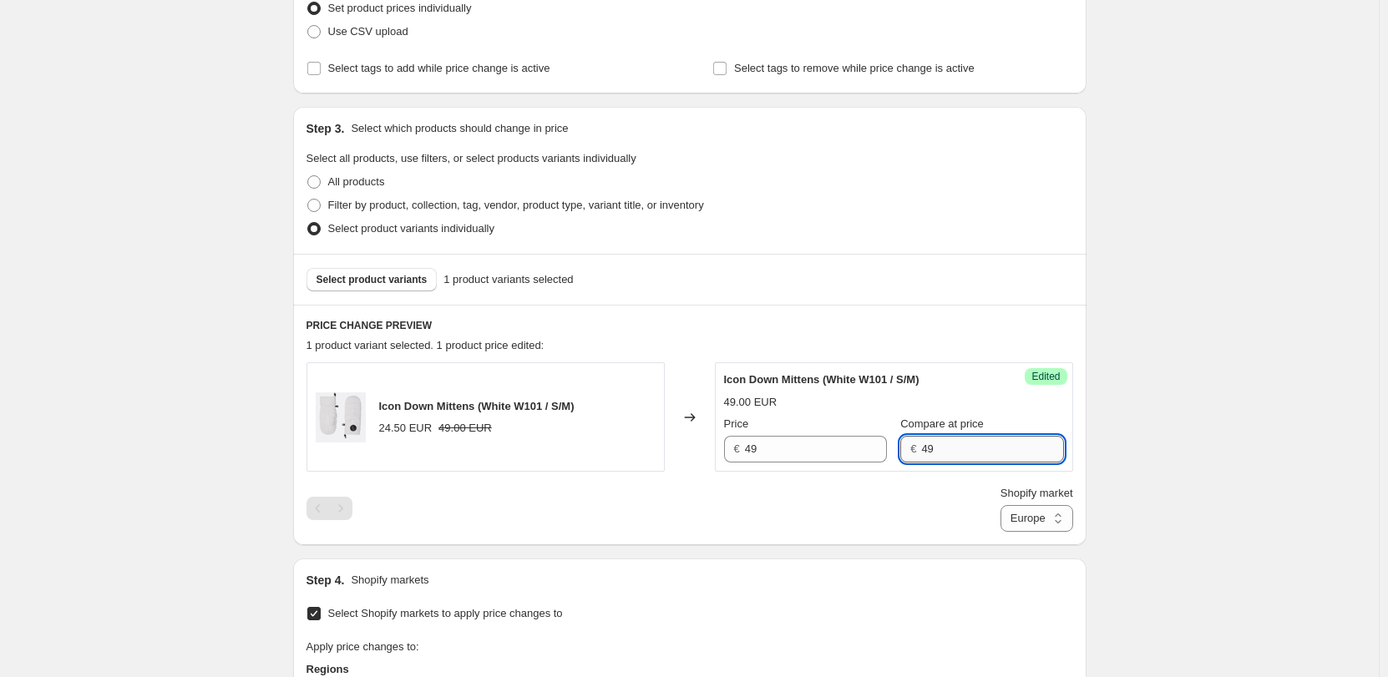
click at [950, 442] on input "49" at bounding box center [992, 449] width 142 height 27
type input "4"
click at [1038, 520] on select "Direct prices [GEOGRAPHIC_DATA] [GEOGRAPHIC_DATA] [GEOGRAPHIC_DATA]" at bounding box center [1036, 518] width 73 height 27
select select "6783073"
click at [1000, 532] on select "Direct prices [GEOGRAPHIC_DATA] [GEOGRAPHIC_DATA] [GEOGRAPHIC_DATA]" at bounding box center [1036, 518] width 73 height 27
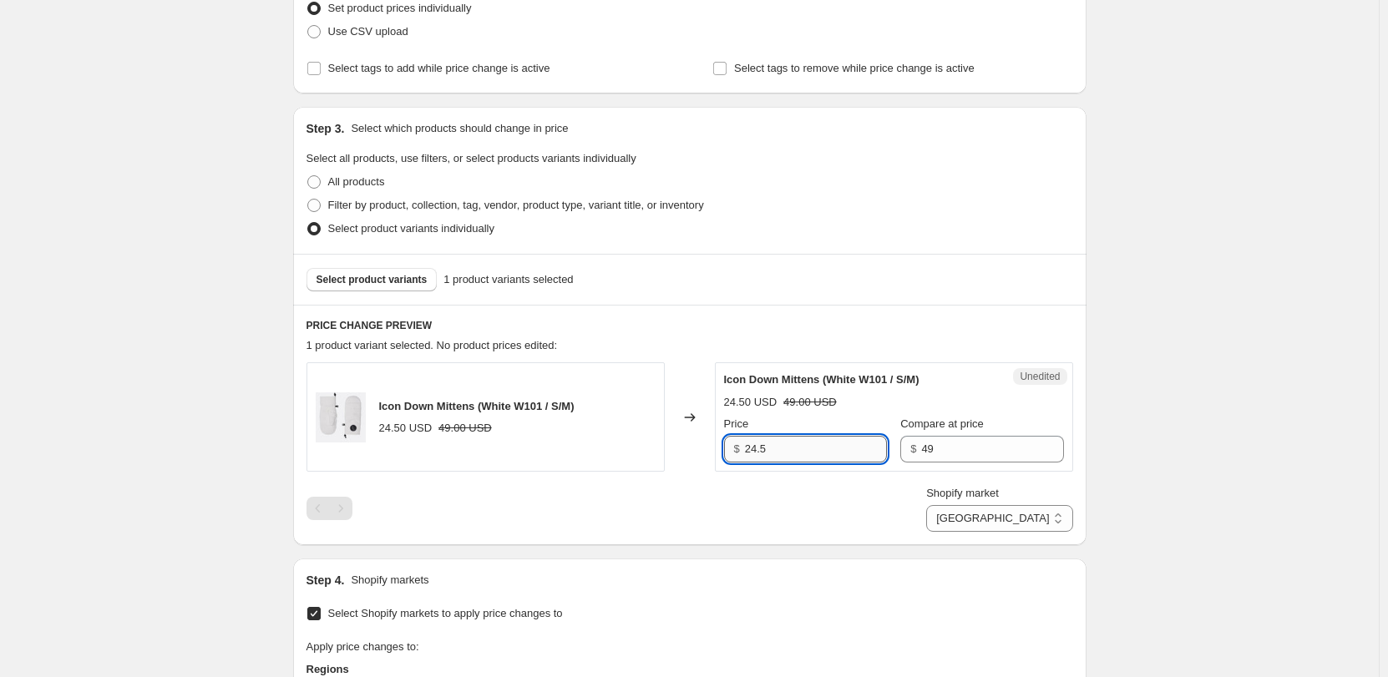
click at [798, 447] on input "24.5" at bounding box center [816, 449] width 142 height 27
type input "49"
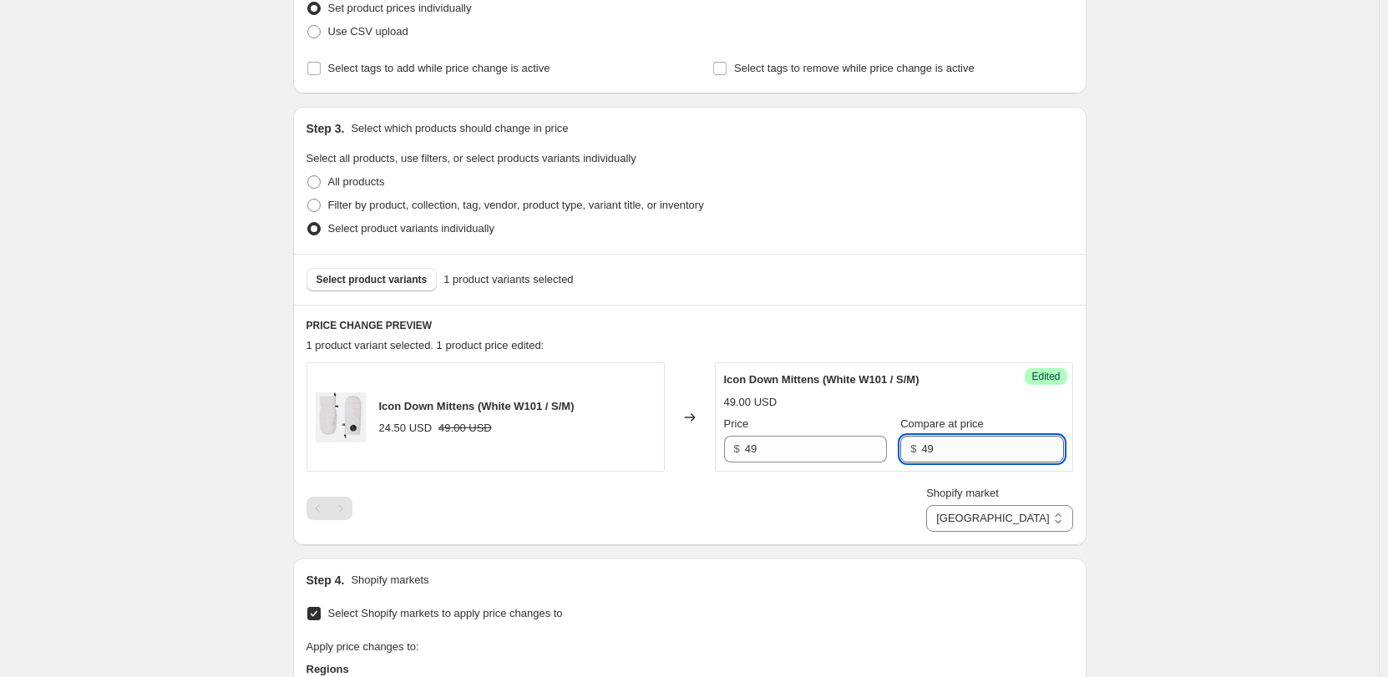
click at [938, 451] on input "49" at bounding box center [992, 449] width 142 height 27
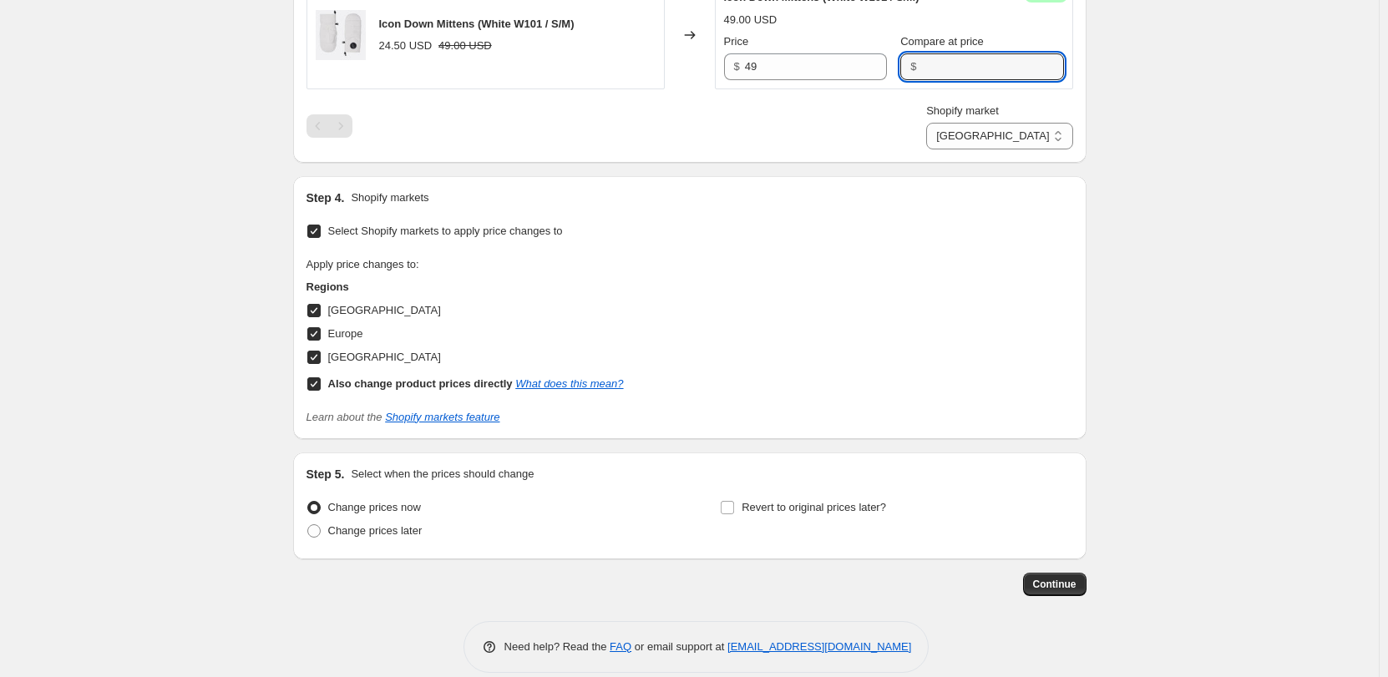
scroll to position [654, 0]
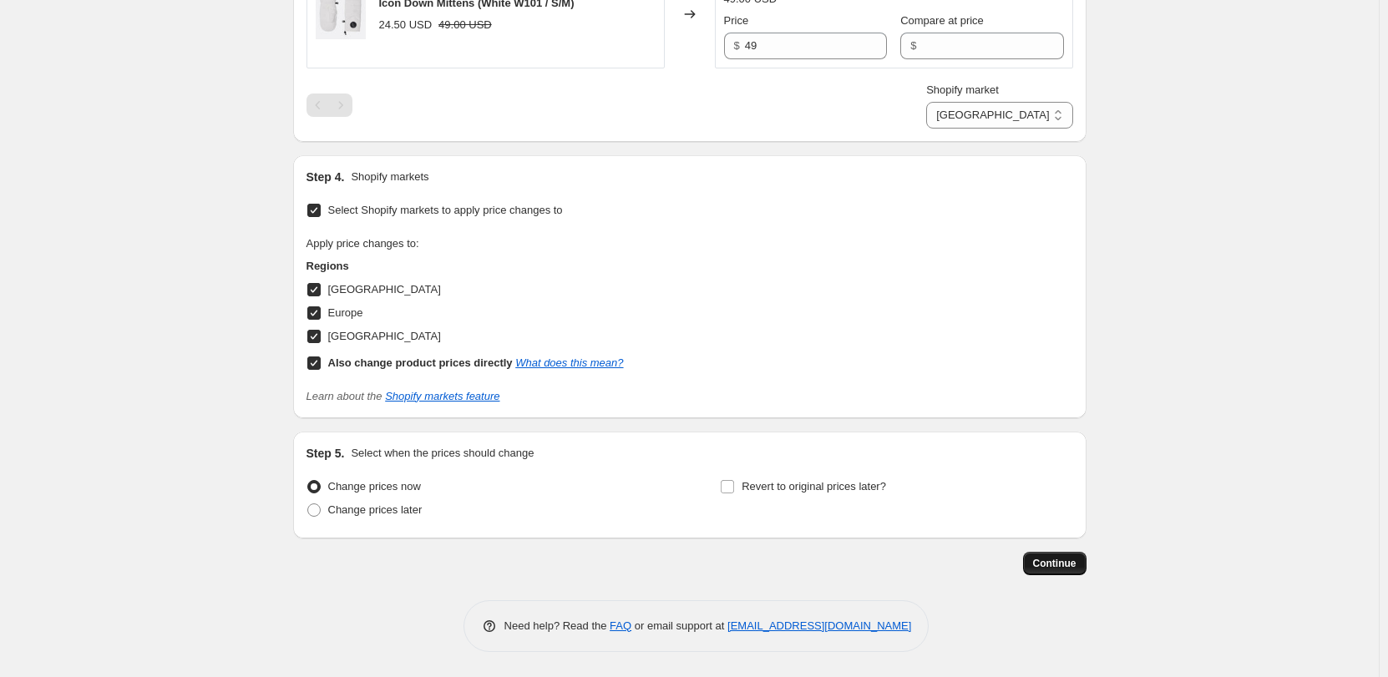
click at [1054, 569] on span "Continue" at bounding box center [1054, 563] width 43 height 13
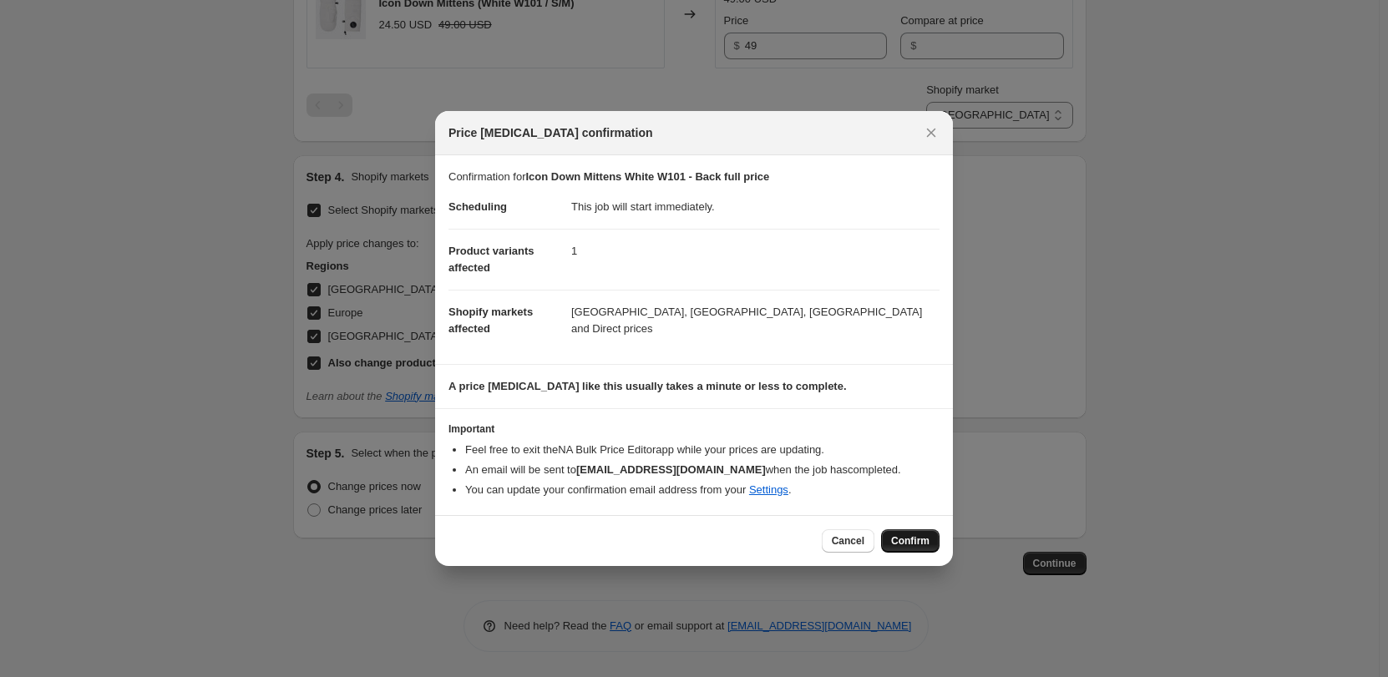
click at [933, 536] on button "Confirm" at bounding box center [910, 540] width 58 height 23
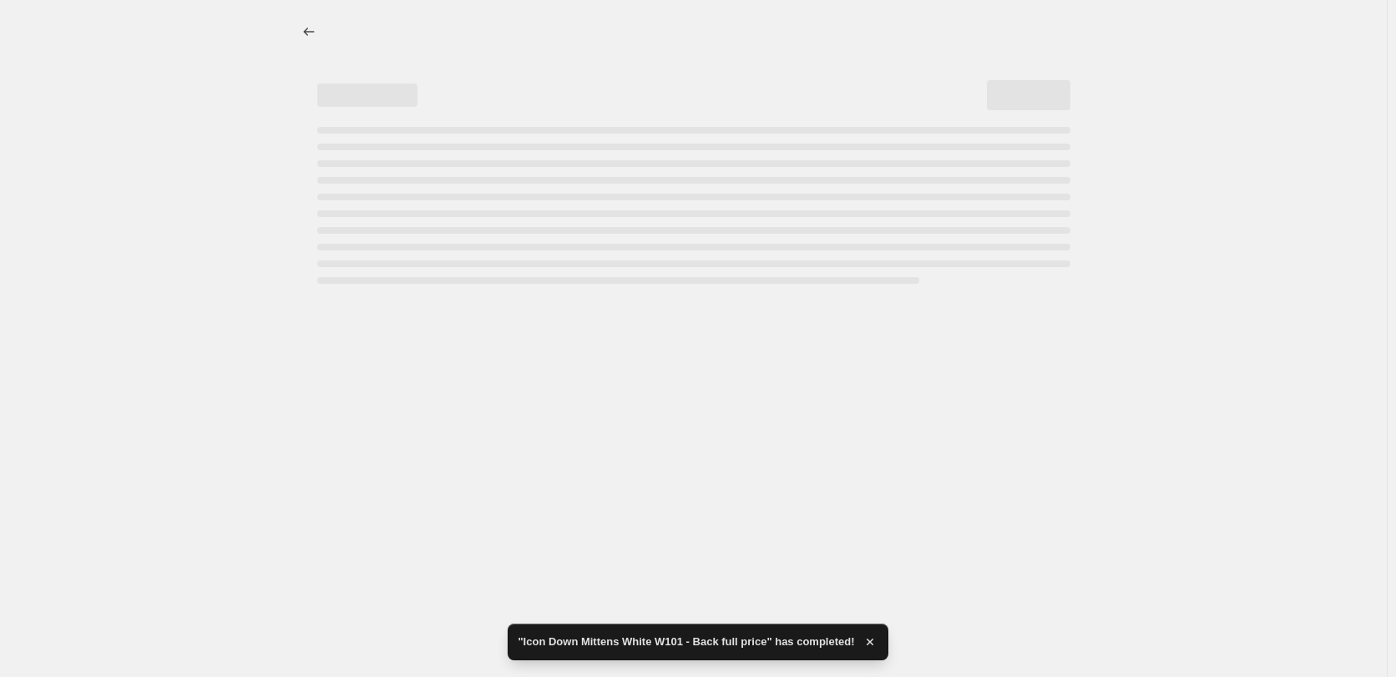
select select "6783073"
